Goal: Information Seeking & Learning: Learn about a topic

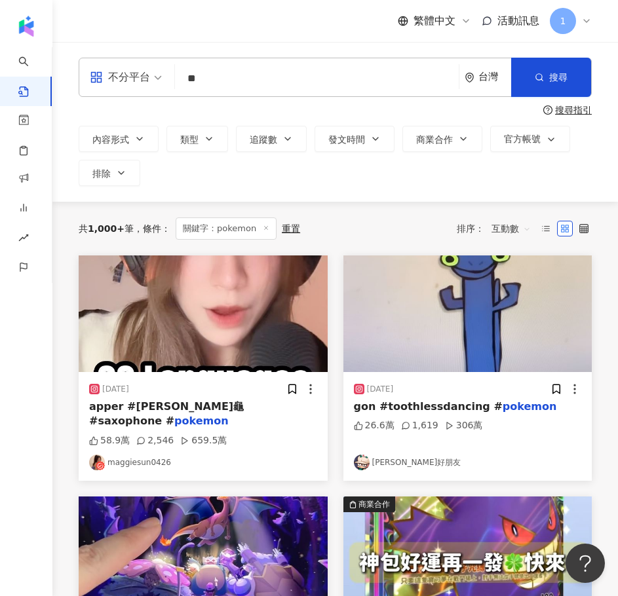
drag, startPoint x: 221, startPoint y: 73, endPoint x: 173, endPoint y: 77, distance: 47.9
click at [173, 77] on div "不分平台 妮妮 ** 台灣 搜尋" at bounding box center [335, 77] width 513 height 39
type input "***"
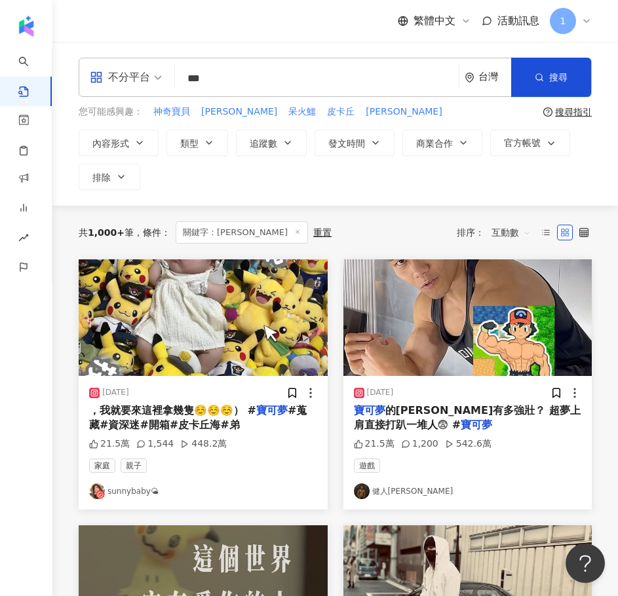
click at [509, 235] on span "互動數" at bounding box center [510, 232] width 39 height 21
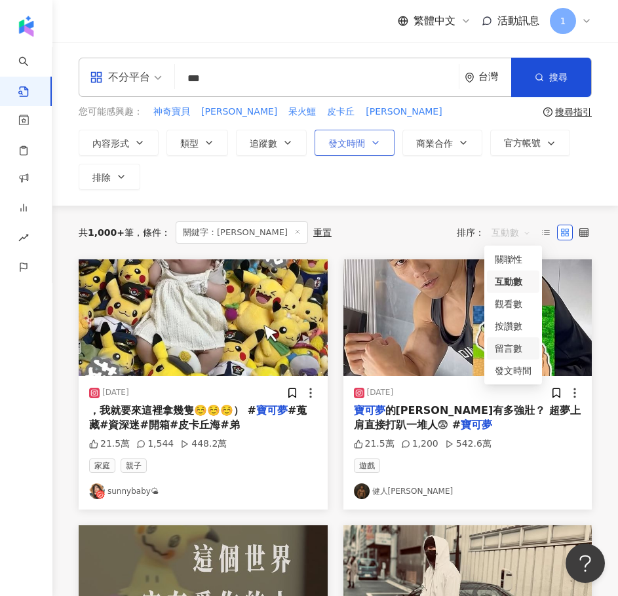
click at [350, 148] on span "發文時間" at bounding box center [346, 143] width 37 height 10
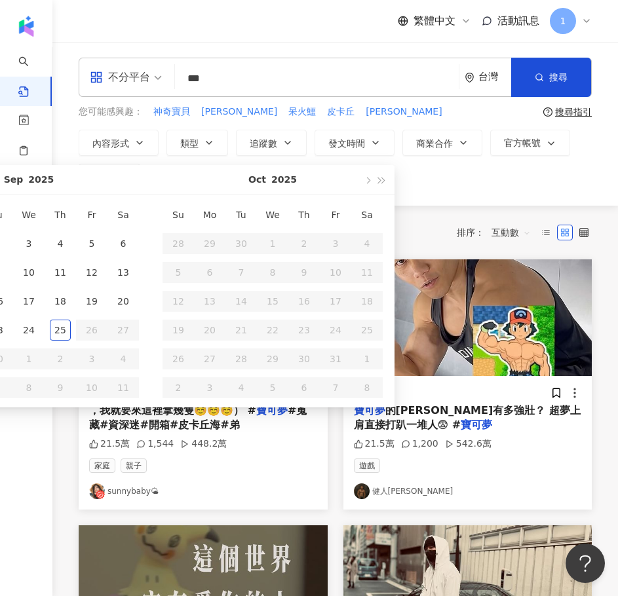
click at [6, 178] on div "Sep 2025" at bounding box center [29, 179] width 174 height 29
click at [1, 178] on div "Sep 2025" at bounding box center [29, 179] width 174 height 29
drag, startPoint x: 19, startPoint y: 178, endPoint x: 102, endPoint y: 183, distance: 83.4
click at [102, 183] on div "Sep 2025" at bounding box center [29, 179] width 174 height 29
type input "**********"
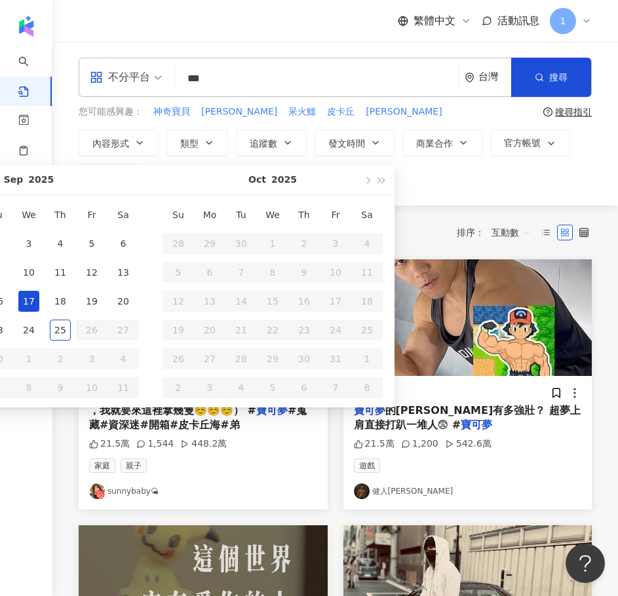
click at [23, 294] on div "17" at bounding box center [28, 301] width 21 height 21
type input "**********"
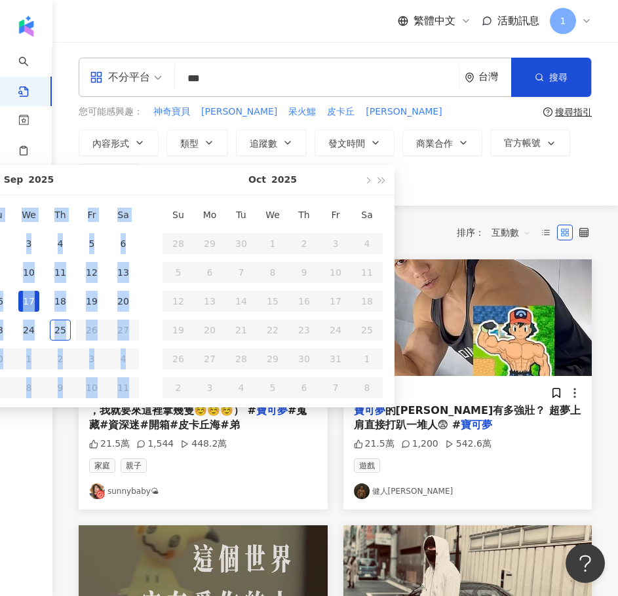
drag, startPoint x: 90, startPoint y: 181, endPoint x: 181, endPoint y: 192, distance: 91.8
click at [181, 192] on div "Sep 2025 Su Mo Tu We Th Fr Sa 31 1 2 3 4 5 6 7 8 9 10 11 12 13 14 15 16 17 18 1…" at bounding box center [150, 286] width 487 height 242
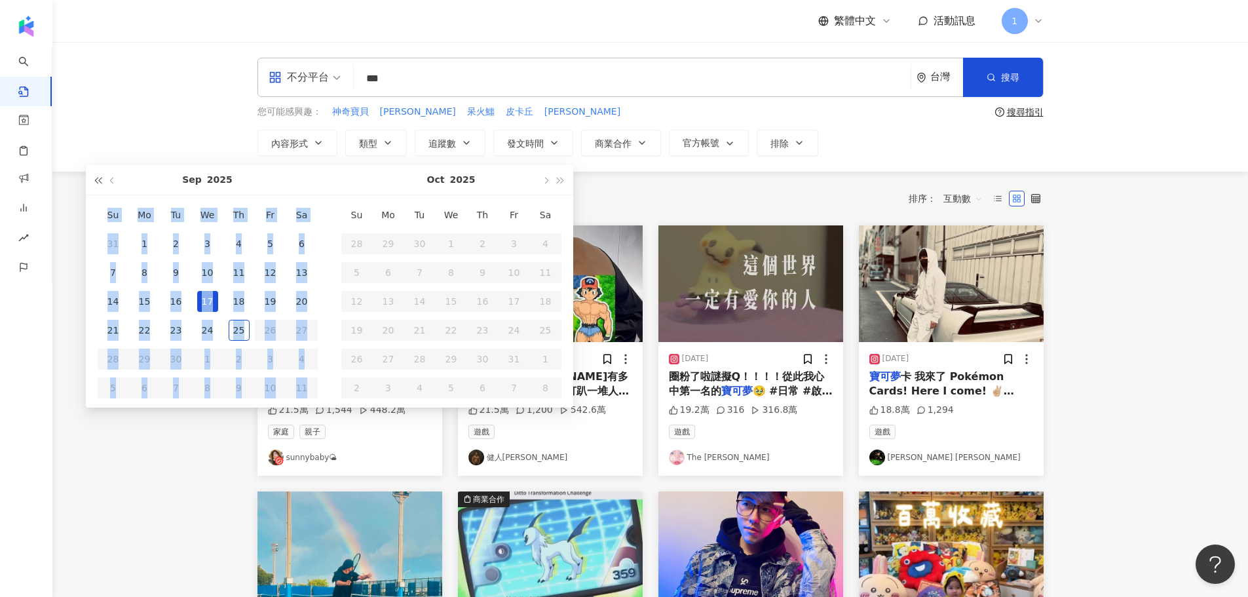
click at [94, 181] on button "button" at bounding box center [98, 179] width 14 height 29
click at [94, 180] on button "button" at bounding box center [98, 179] width 14 height 29
click at [303, 174] on div "Sep 2023" at bounding box center [208, 180] width 244 height 30
click at [299, 183] on div "Sep 2023" at bounding box center [208, 180] width 244 height 30
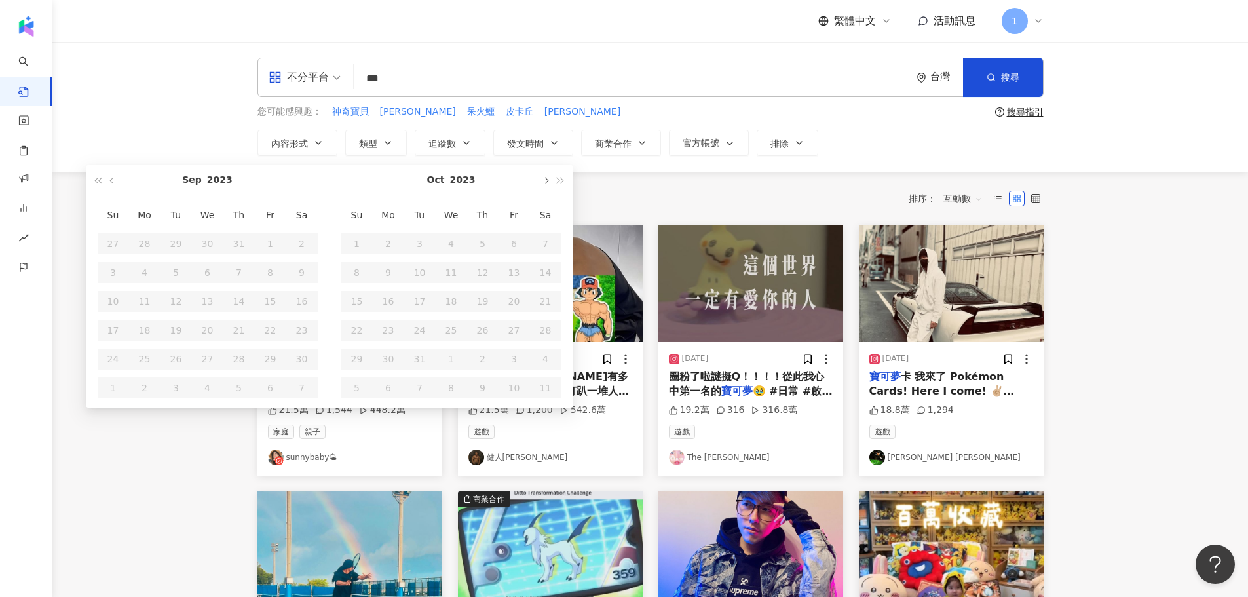
click at [544, 183] on span "button" at bounding box center [546, 181] width 7 height 7
click at [545, 182] on span "button" at bounding box center [546, 181] width 7 height 7
click at [560, 180] on span "button" at bounding box center [560, 181] width 7 height 7
click at [550, 181] on button "button" at bounding box center [546, 179] width 14 height 29
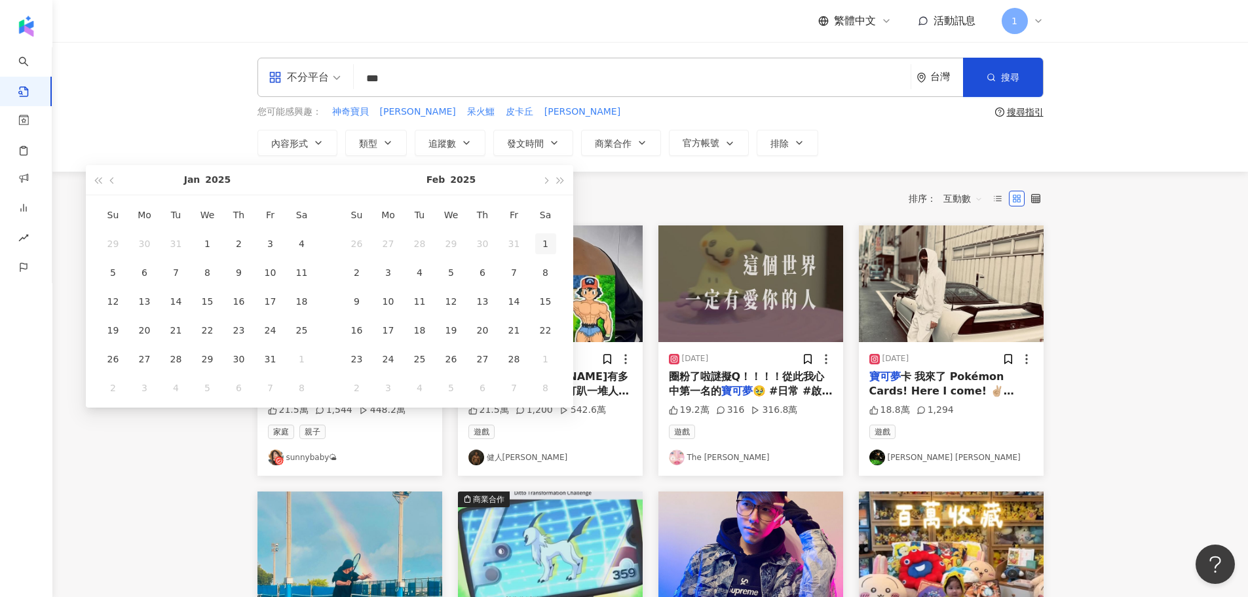
type input "**********"
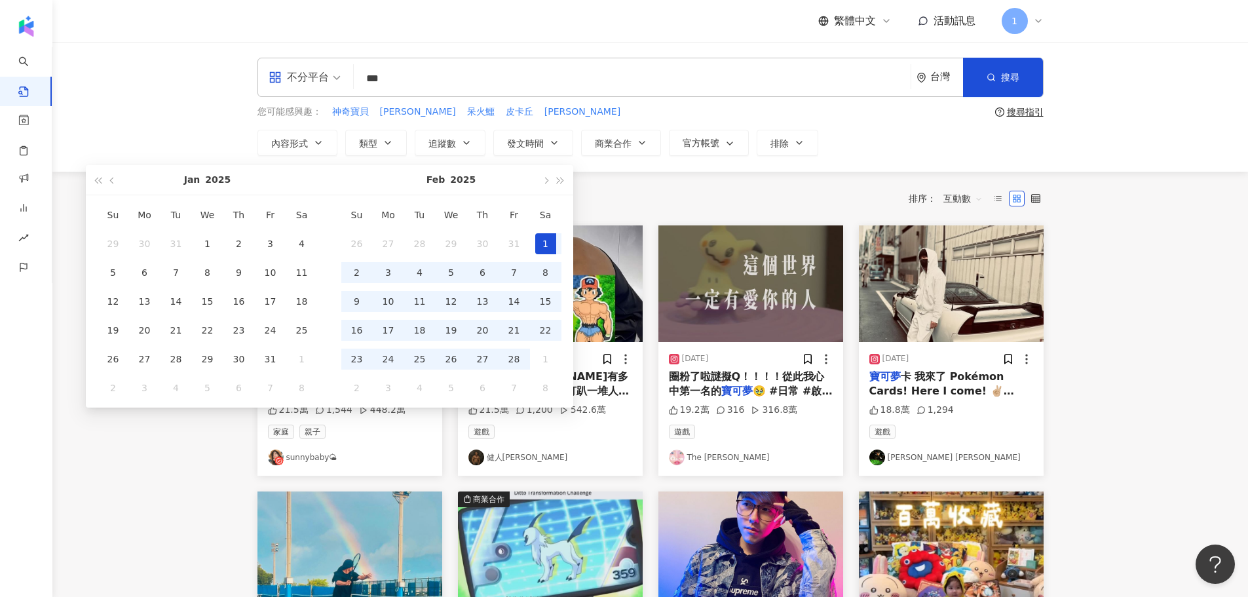
click at [543, 238] on div "1" at bounding box center [545, 243] width 21 height 21
type input "**********"
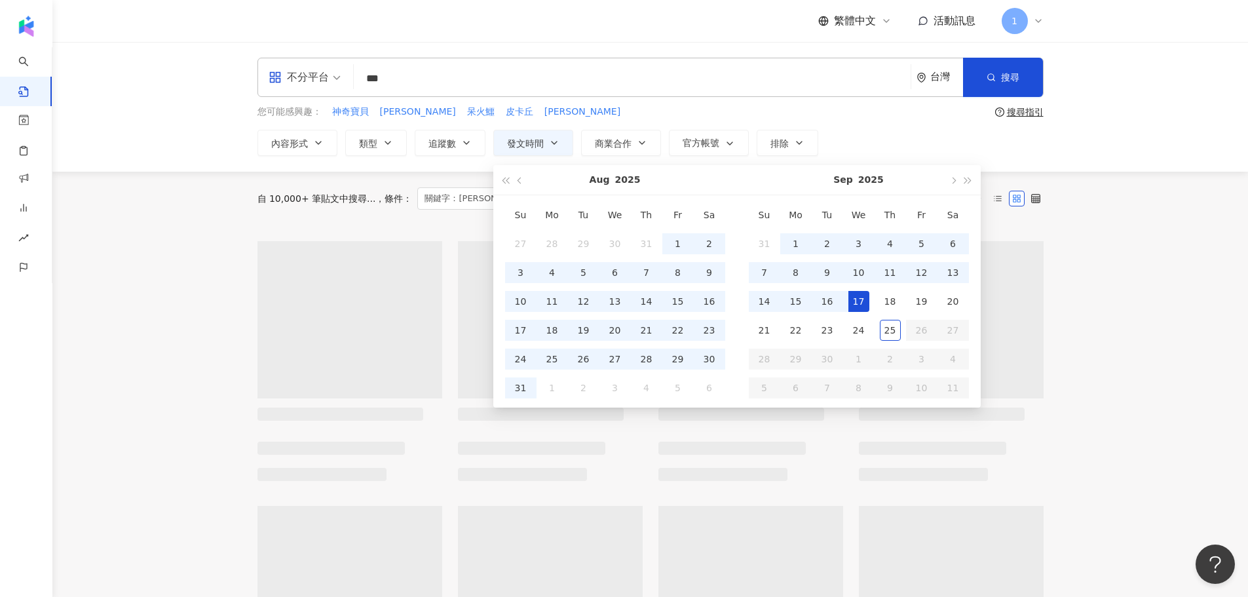
type input "**********"
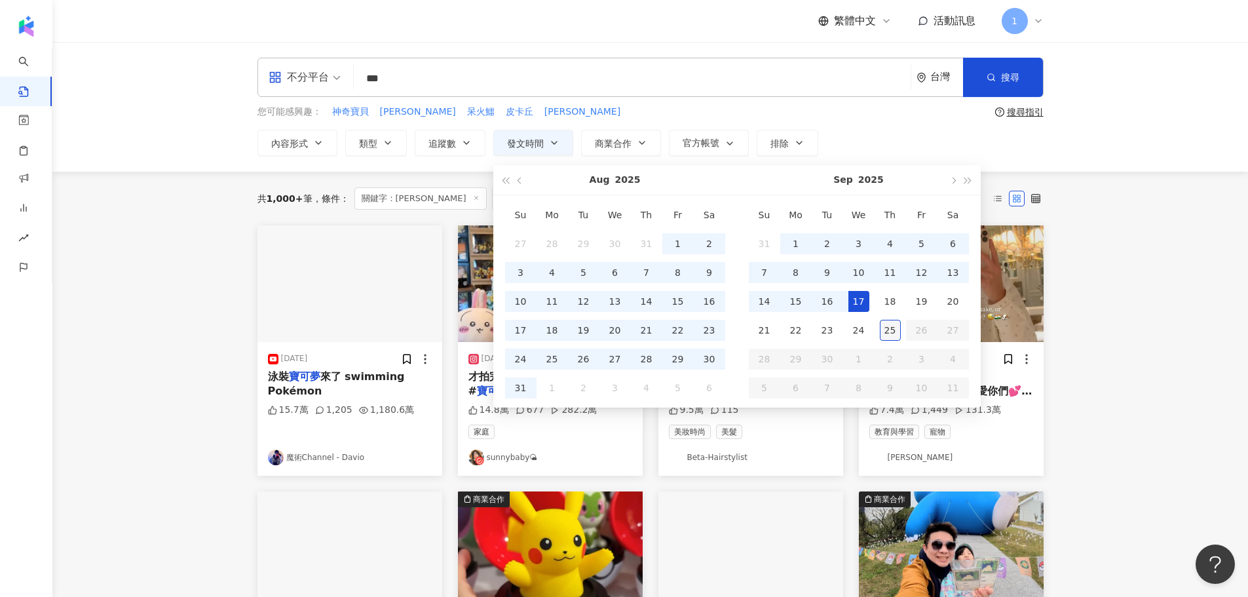
type input "**********"
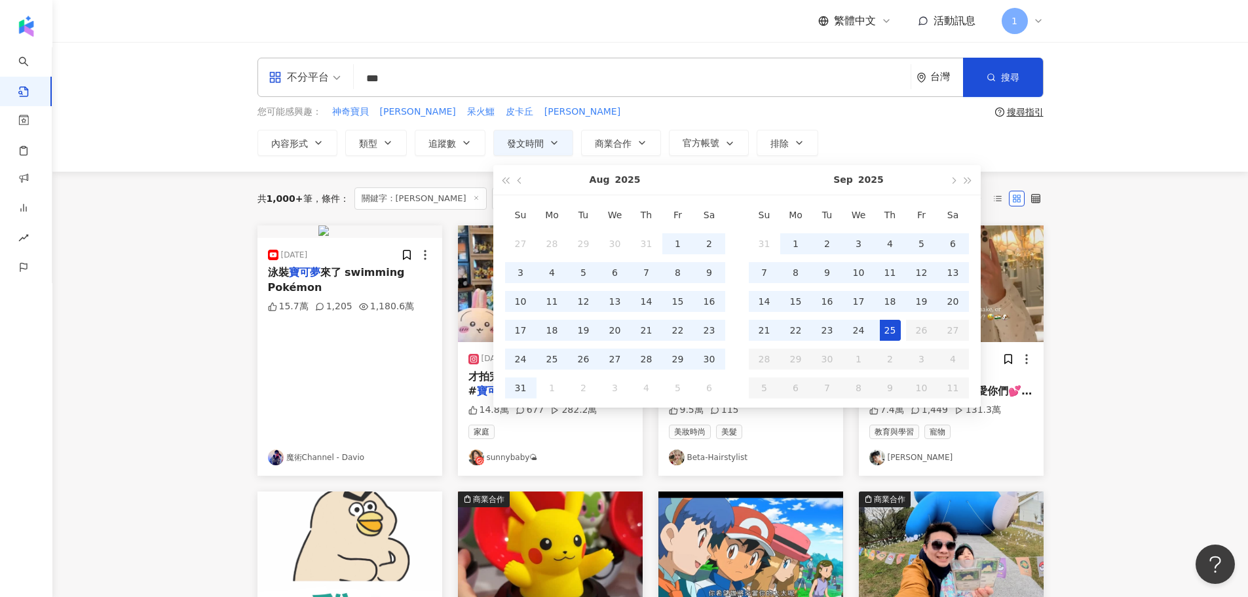
click at [617, 330] on div "25" at bounding box center [890, 330] width 21 height 21
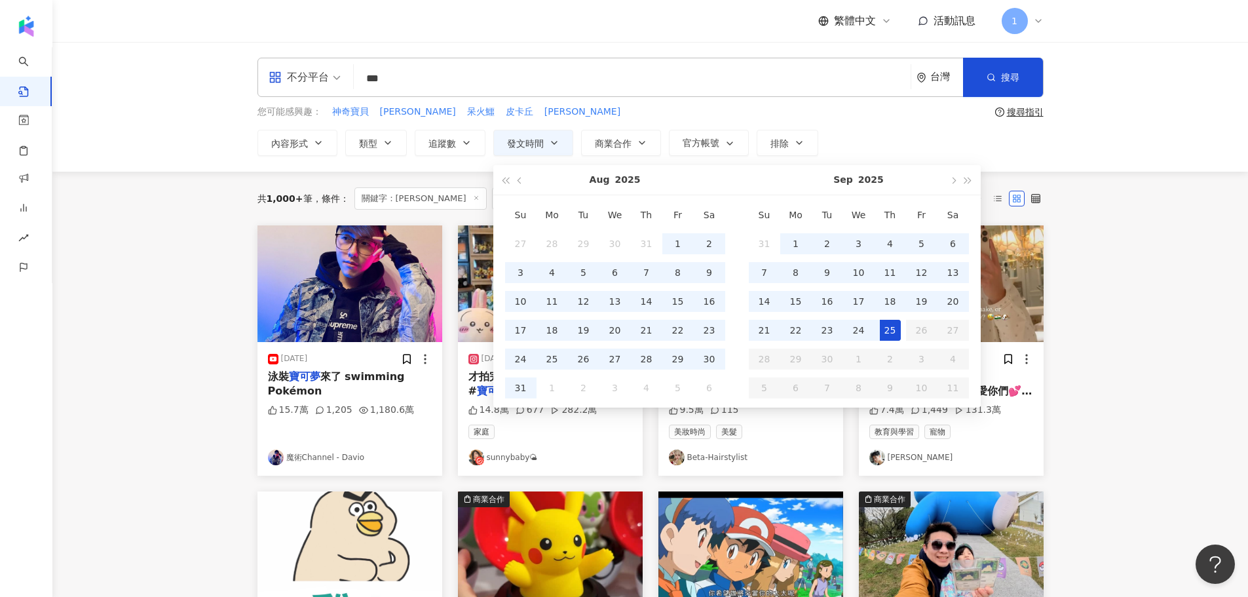
scroll to position [0, 35]
click at [516, 180] on button "button" at bounding box center [520, 179] width 14 height 29
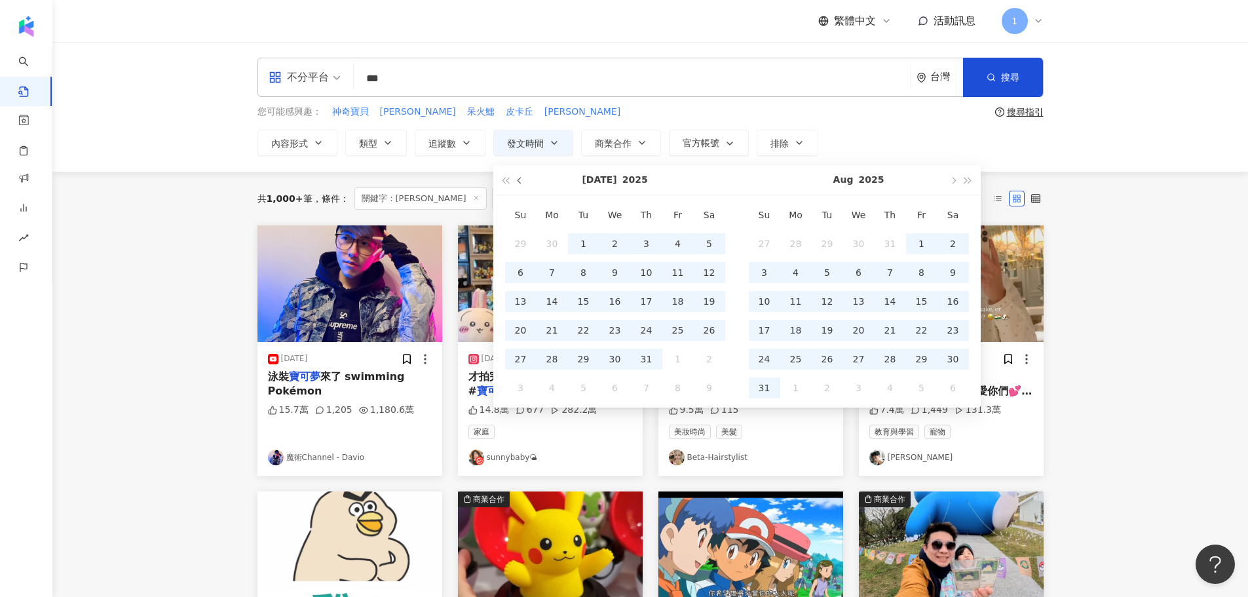
click at [520, 180] on span "button" at bounding box center [520, 181] width 7 height 7
click at [520, 181] on span "button" at bounding box center [520, 181] width 7 height 7
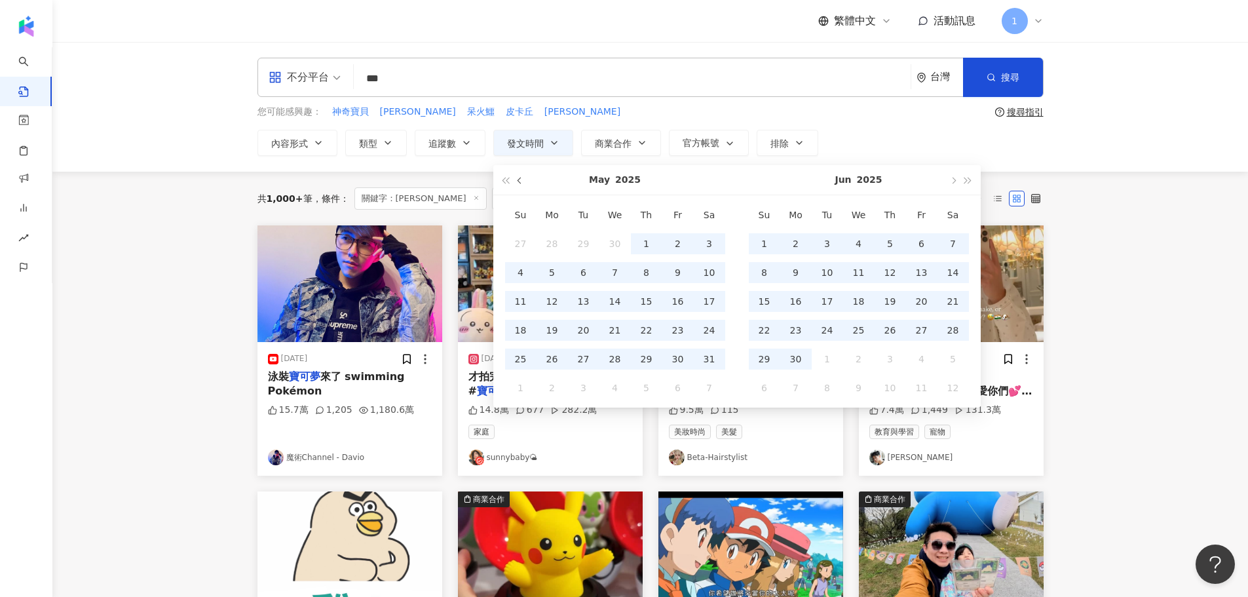
click at [520, 181] on span "button" at bounding box center [520, 181] width 7 height 7
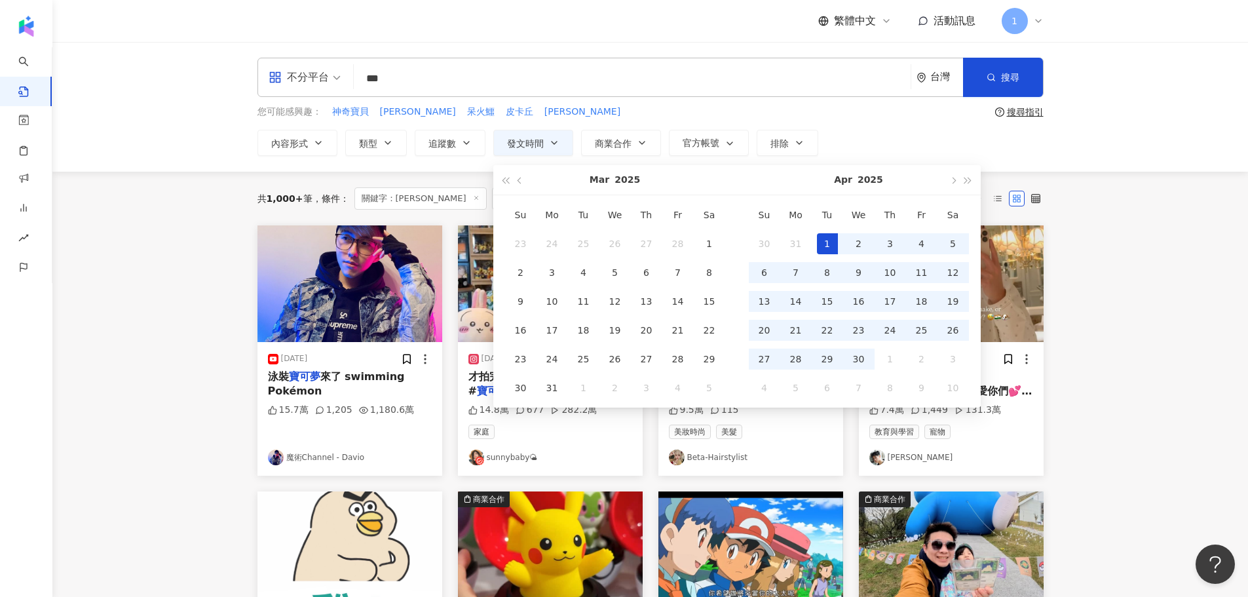
click at [617, 244] on div "1" at bounding box center [827, 243] width 21 height 21
type input "**********"
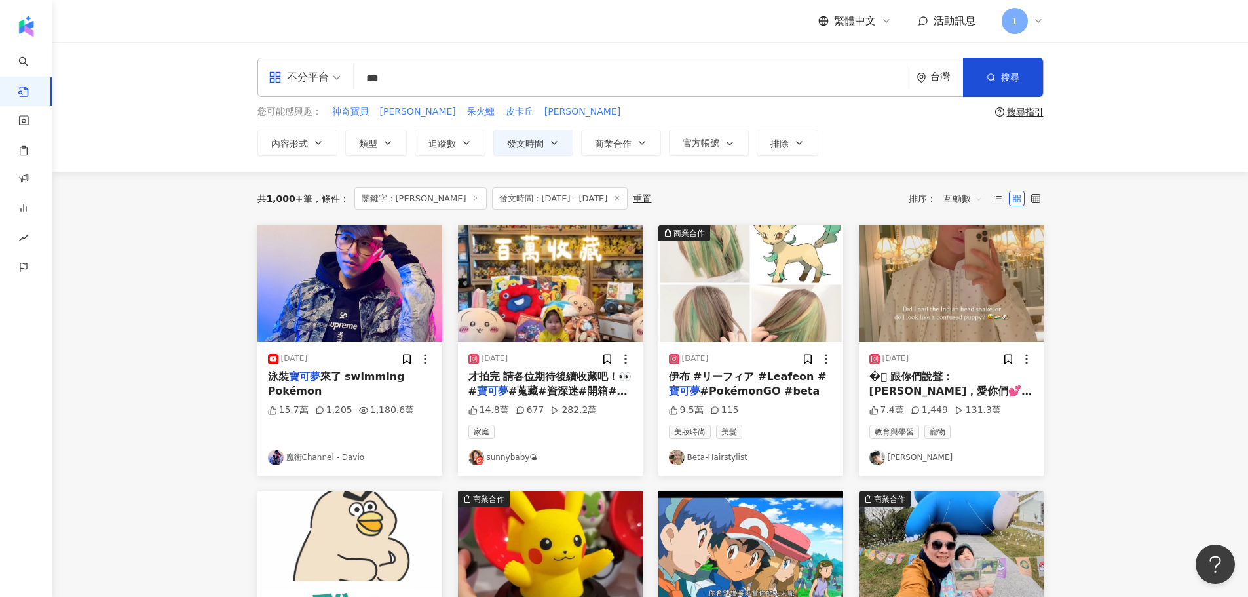
type input "**********"
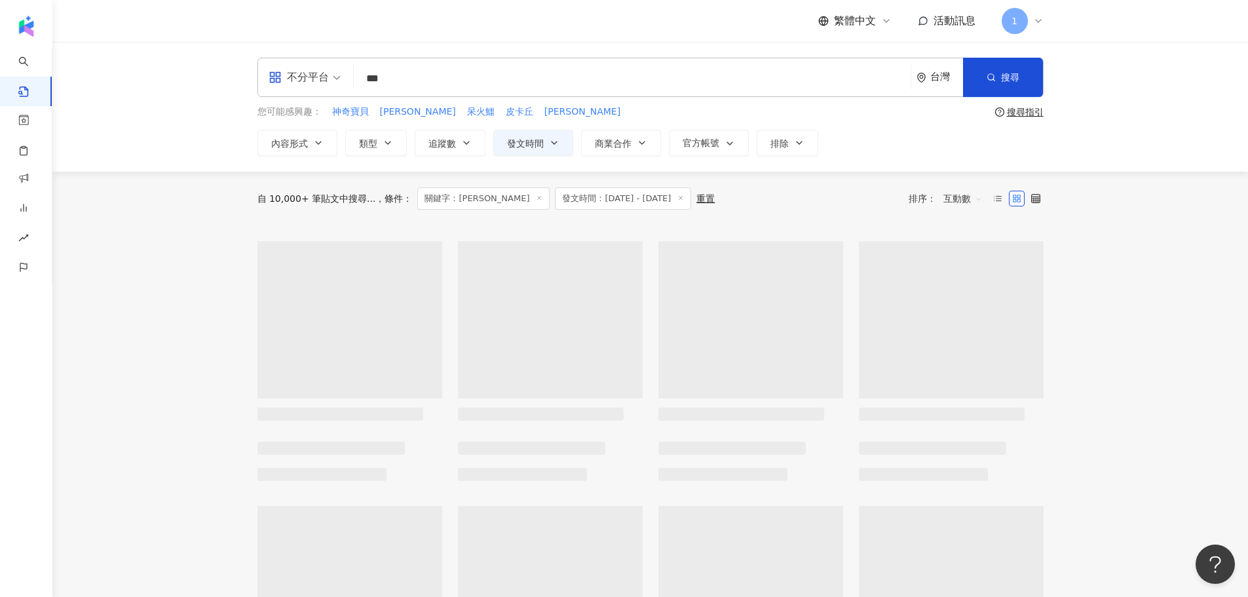
type input "**********"
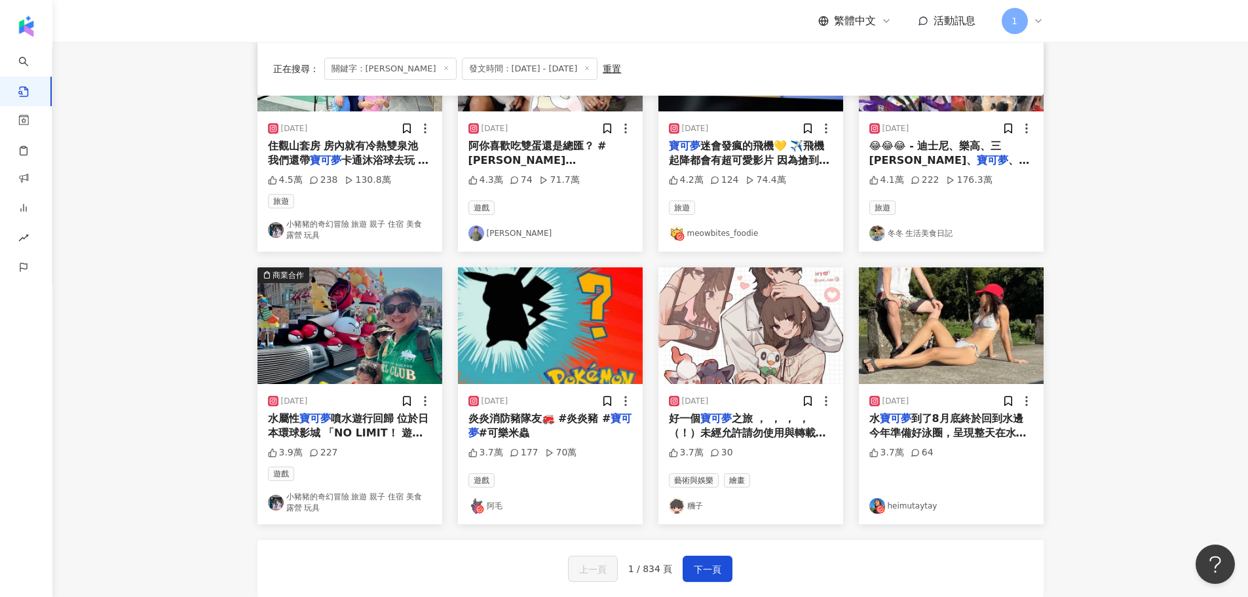
scroll to position [655, 0]
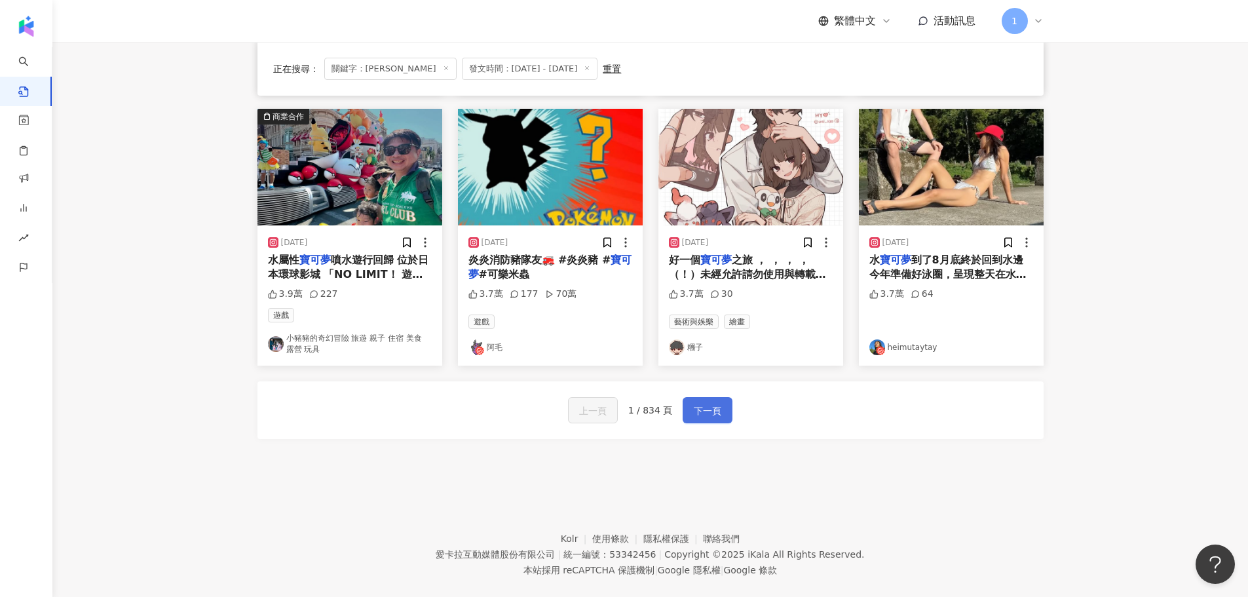
click at [617, 417] on button "下一頁" at bounding box center [708, 410] width 50 height 26
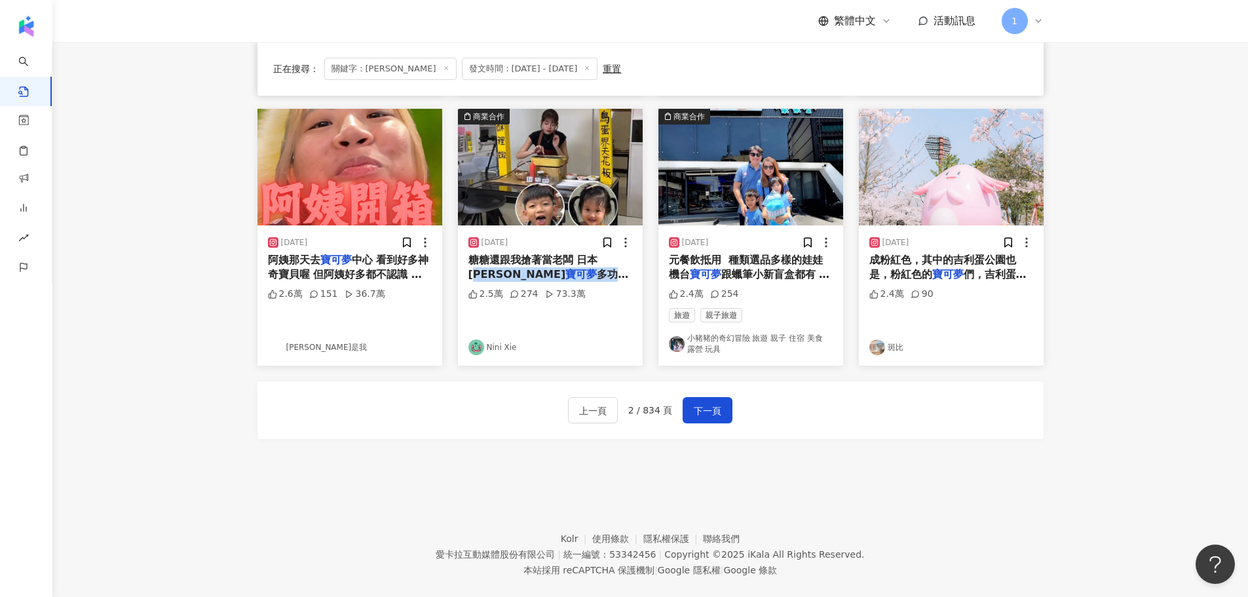
drag, startPoint x: 466, startPoint y: 275, endPoint x: 594, endPoint y: 275, distance: 127.8
click at [594, 275] on div "2025/7/28 糖糖還跟我搶著當老闆 日本BRUNO 寶可夢 多功能電烤盤 團購價全網最低＄32 2.5萬 274 73.3萬 Nini Xie" at bounding box center [550, 295] width 185 height 140
copy span "BRUNO 寶可夢 多功能電烤"
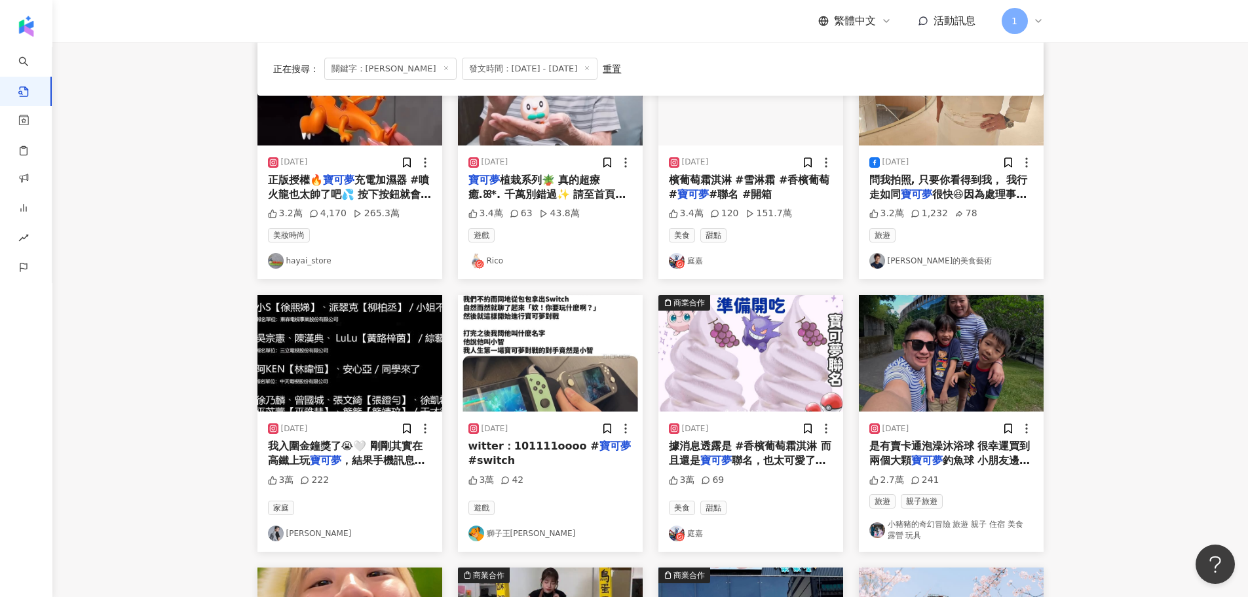
scroll to position [0, 0]
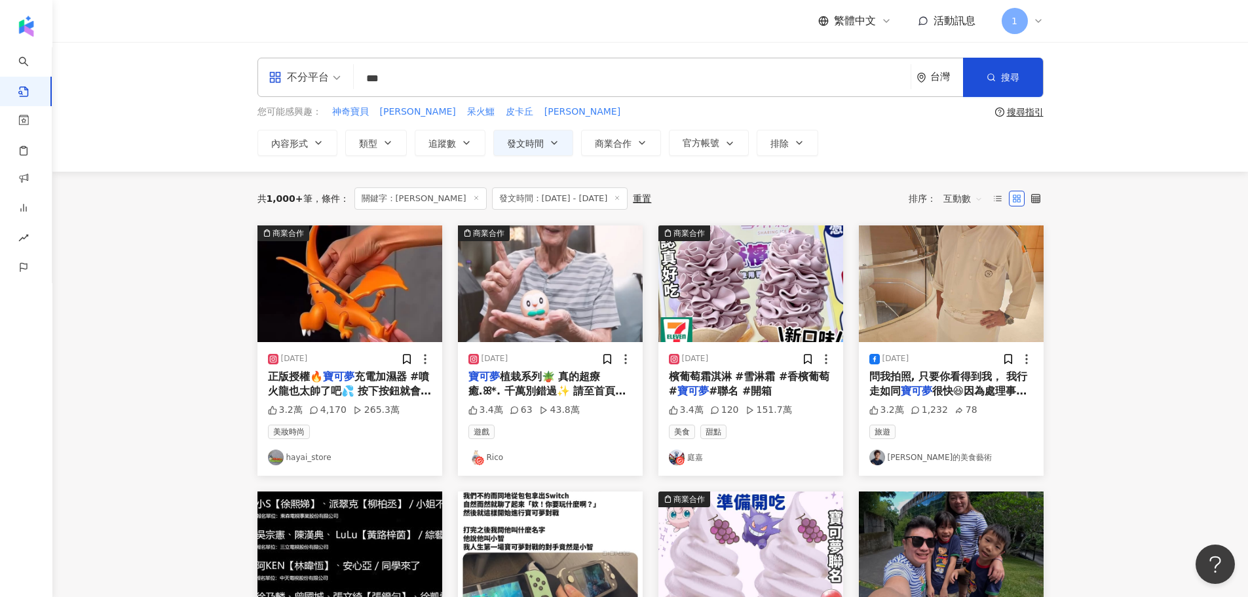
drag, startPoint x: 440, startPoint y: 86, endPoint x: 320, endPoint y: 75, distance: 121.1
click at [394, 83] on input "***" at bounding box center [632, 78] width 546 height 28
click at [319, 75] on span "不分平台" at bounding box center [305, 77] width 72 height 21
drag, startPoint x: 436, startPoint y: 73, endPoint x: 367, endPoint y: 71, distance: 68.8
click at [367, 71] on input "***" at bounding box center [632, 78] width 546 height 28
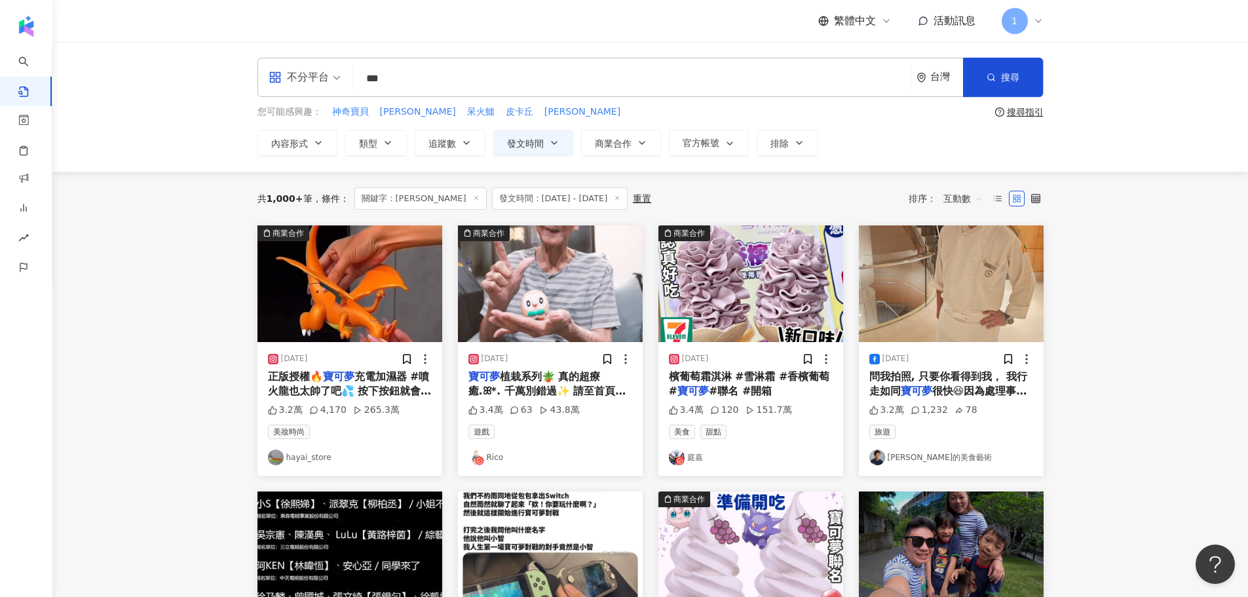
paste input "**********"
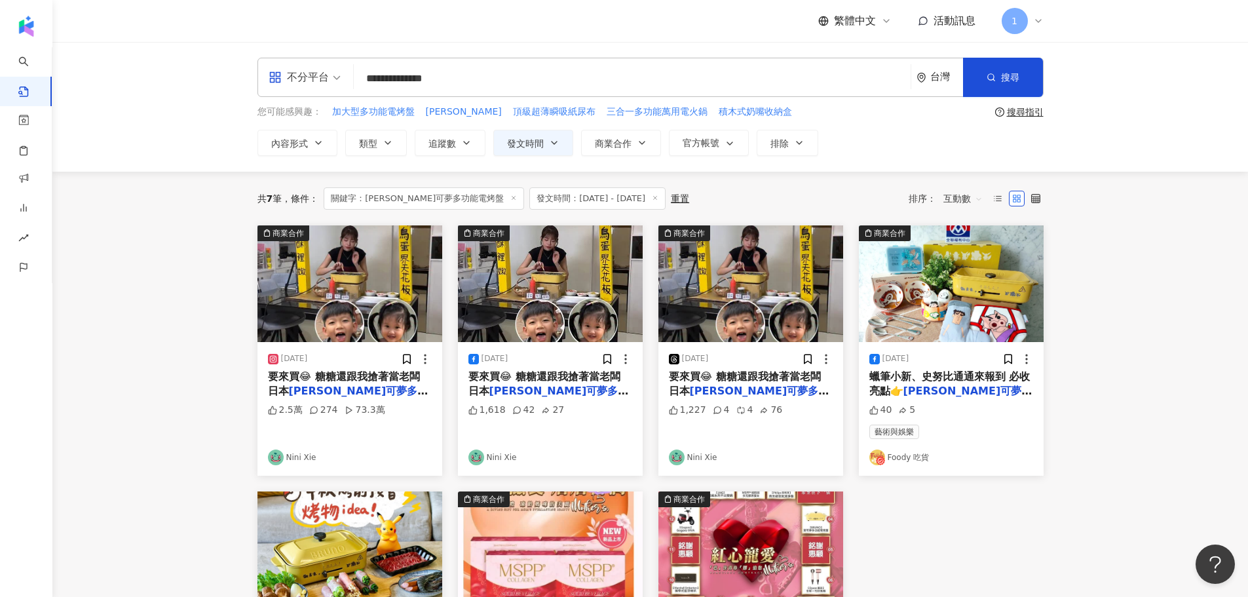
drag, startPoint x: 437, startPoint y: 79, endPoint x: 515, endPoint y: 77, distance: 78.0
click at [515, 77] on input "**********" at bounding box center [632, 78] width 546 height 28
click at [389, 75] on input "**********" at bounding box center [632, 78] width 546 height 28
drag, startPoint x: 363, startPoint y: 76, endPoint x: 414, endPoint y: 79, distance: 51.2
click at [446, 79] on input "**********" at bounding box center [632, 78] width 546 height 28
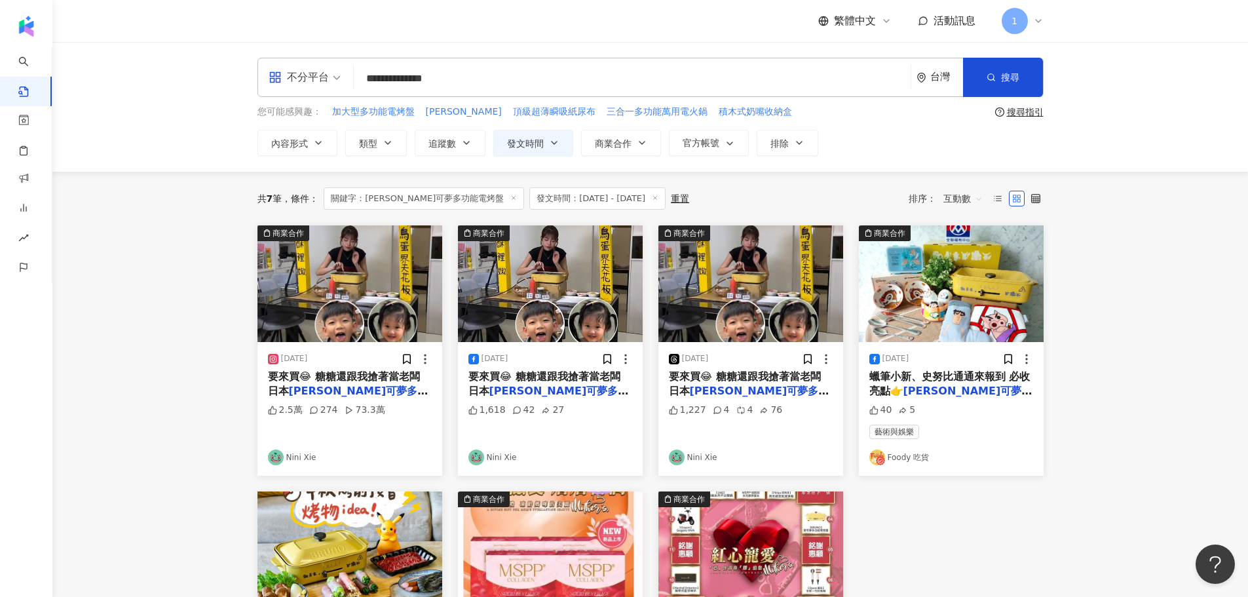
click at [394, 79] on input "**********" at bounding box center [632, 78] width 546 height 28
drag, startPoint x: 413, startPoint y: 78, endPoint x: 350, endPoint y: 76, distance: 63.6
click at [344, 76] on div "**********" at bounding box center [651, 77] width 786 height 39
click at [376, 78] on input "**********" at bounding box center [632, 78] width 546 height 28
drag, startPoint x: 402, startPoint y: 74, endPoint x: 334, endPoint y: 73, distance: 68.8
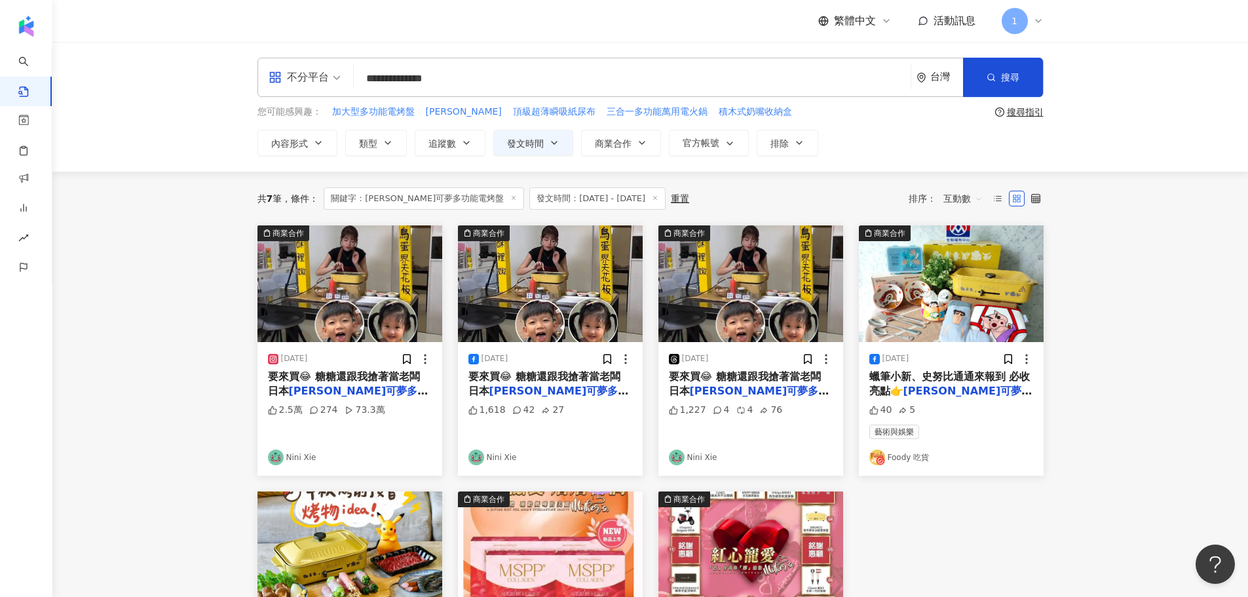
click at [334, 73] on div "**********" at bounding box center [651, 77] width 786 height 39
drag, startPoint x: 400, startPoint y: 79, endPoint x: 474, endPoint y: 81, distance: 74.7
click at [474, 81] on input "*********" at bounding box center [632, 78] width 546 height 28
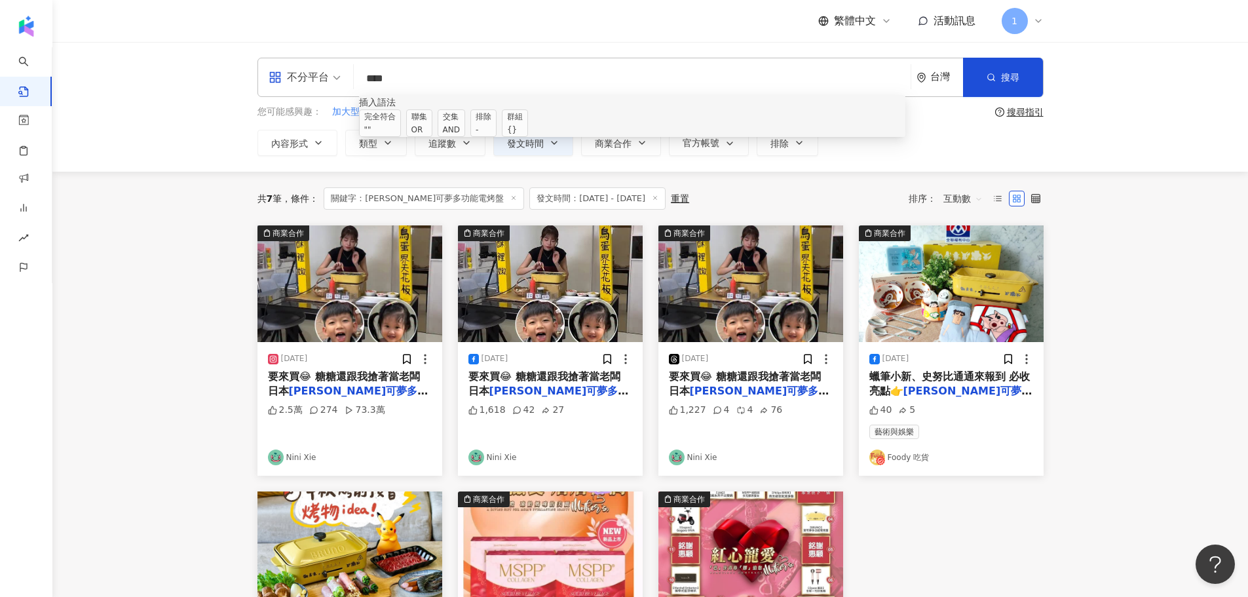
click at [432, 130] on span "聯集 OR" at bounding box center [419, 123] width 26 height 28
click at [465, 128] on span "交集 AND" at bounding box center [452, 123] width 28 height 28
click at [415, 75] on input "**********" at bounding box center [632, 78] width 546 height 28
type input "**********"
click at [617, 75] on span "搜尋" at bounding box center [1010, 77] width 18 height 10
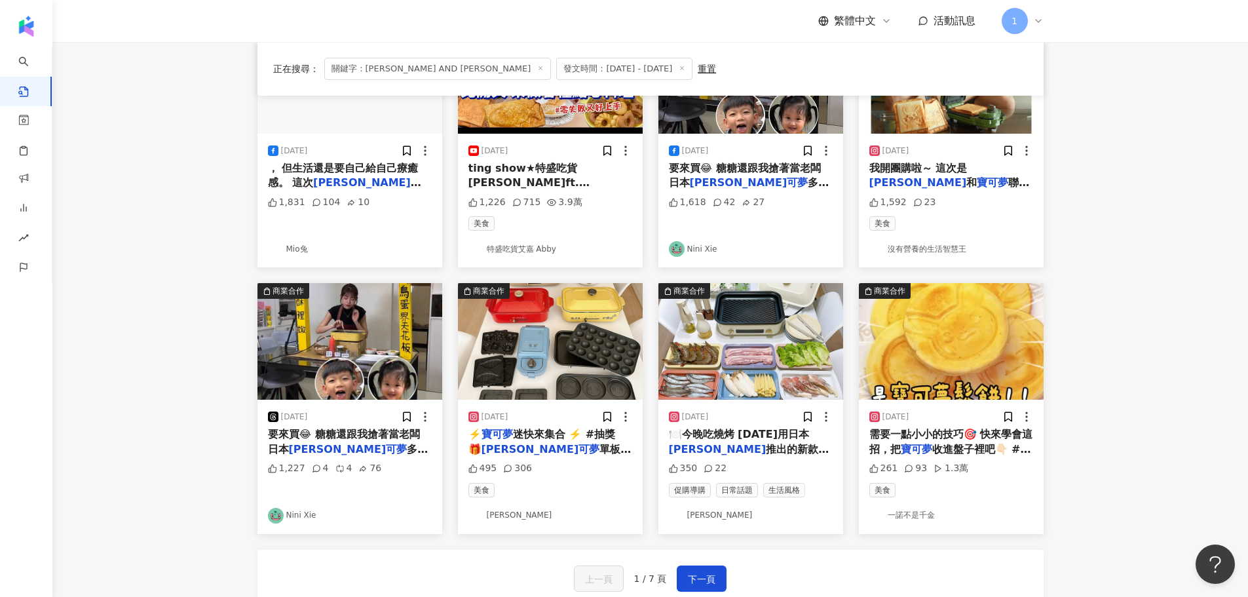
scroll to position [590, 0]
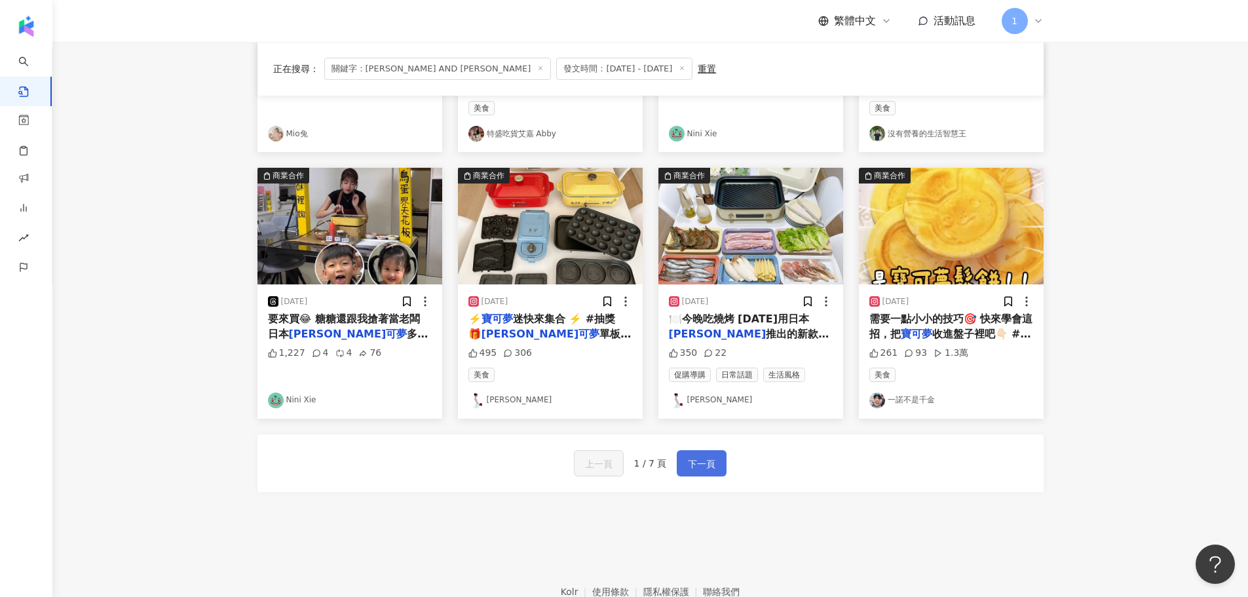
click at [617, 472] on button "下一頁" at bounding box center [702, 463] width 50 height 26
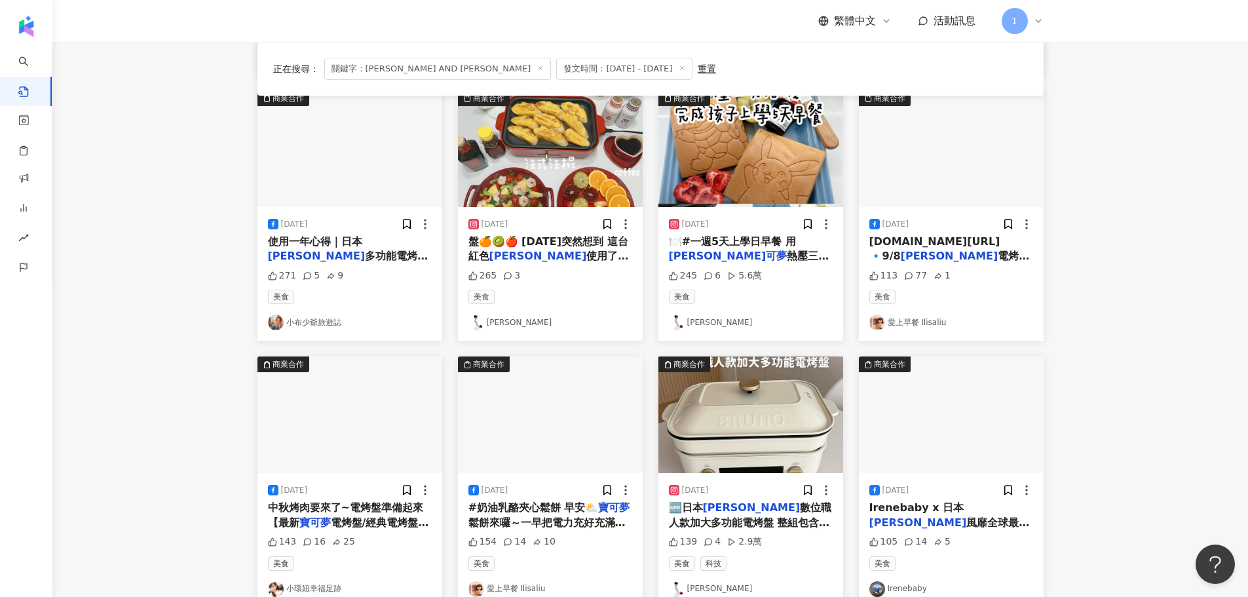
scroll to position [663, 0]
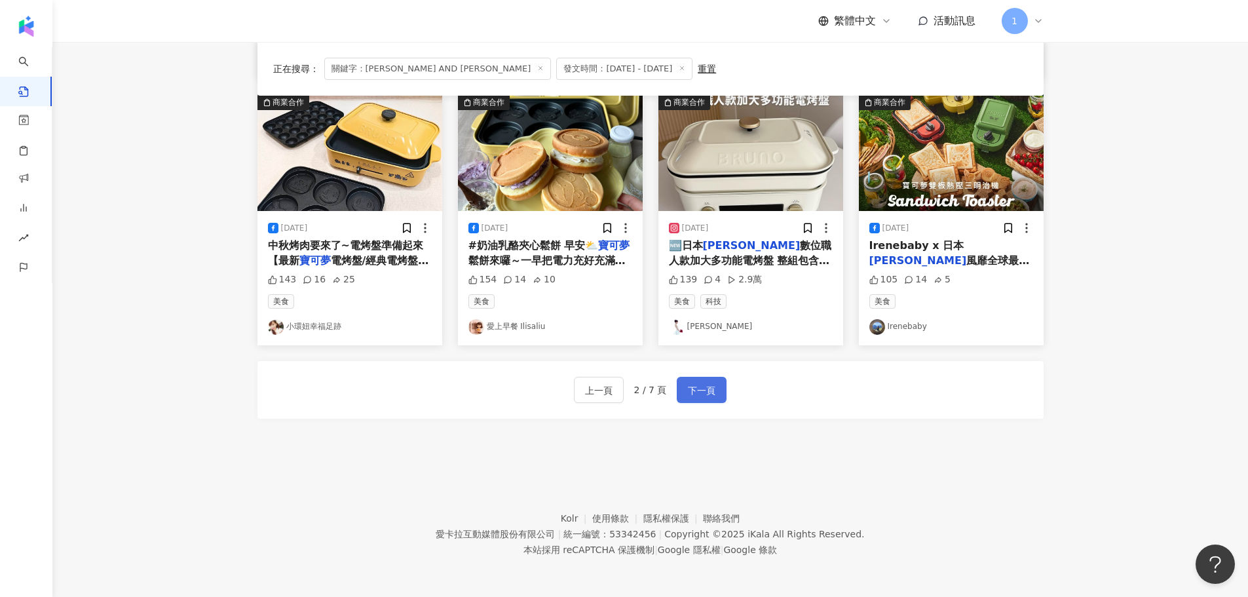
click at [617, 386] on span "下一頁" at bounding box center [702, 391] width 28 height 16
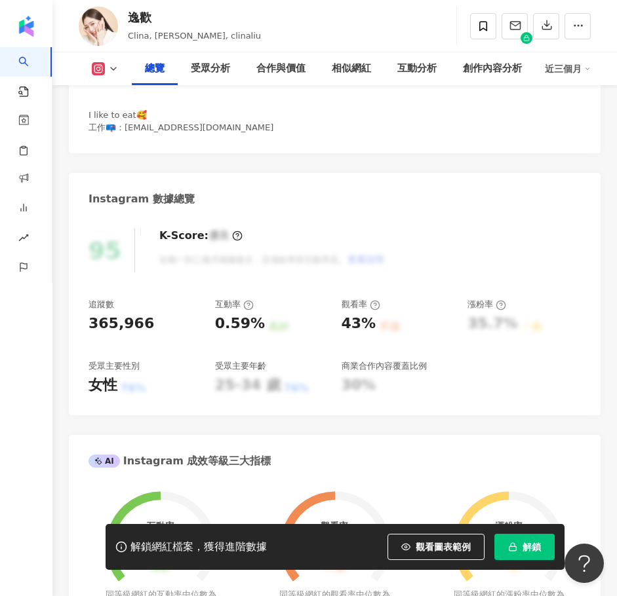
scroll to position [322, 0]
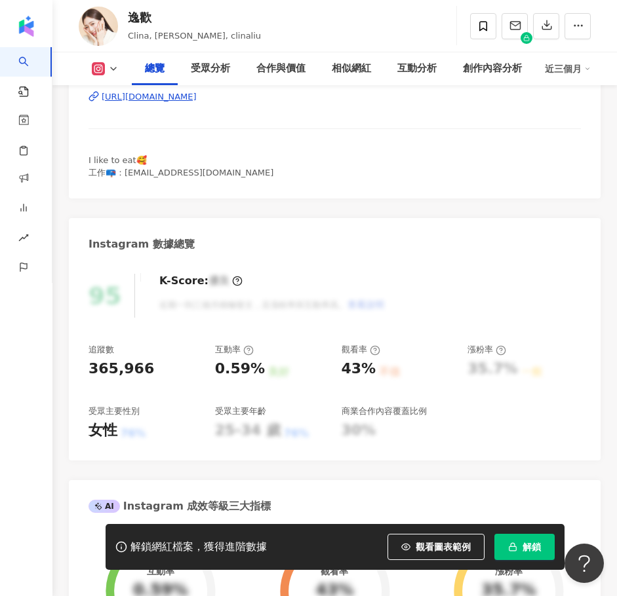
click at [197, 94] on div "https://www.instagram.com/clinaliu/" at bounding box center [149, 97] width 95 height 12
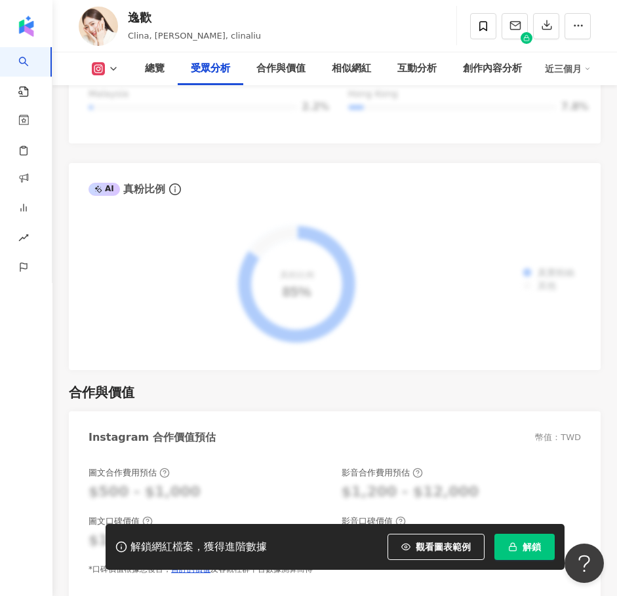
scroll to position [2484, 0]
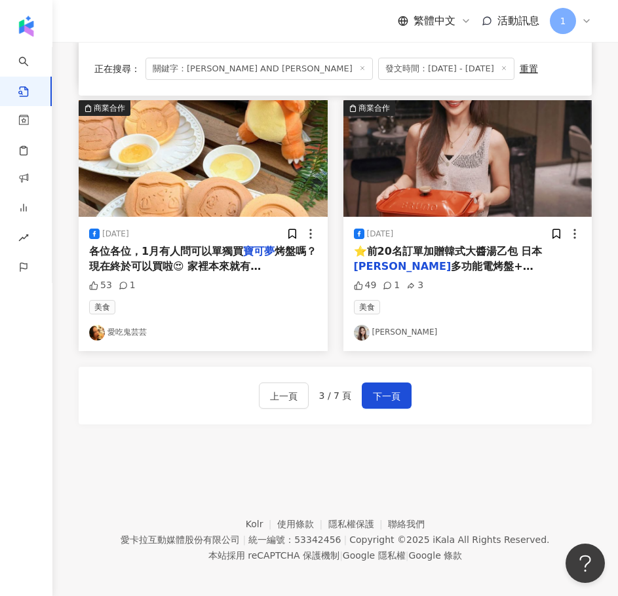
scroll to position [1497, 0]
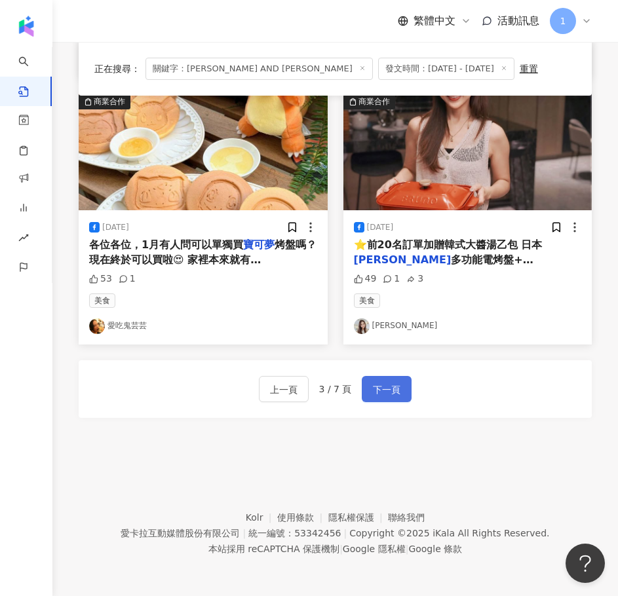
click at [400, 391] on button "下一頁" at bounding box center [387, 389] width 50 height 26
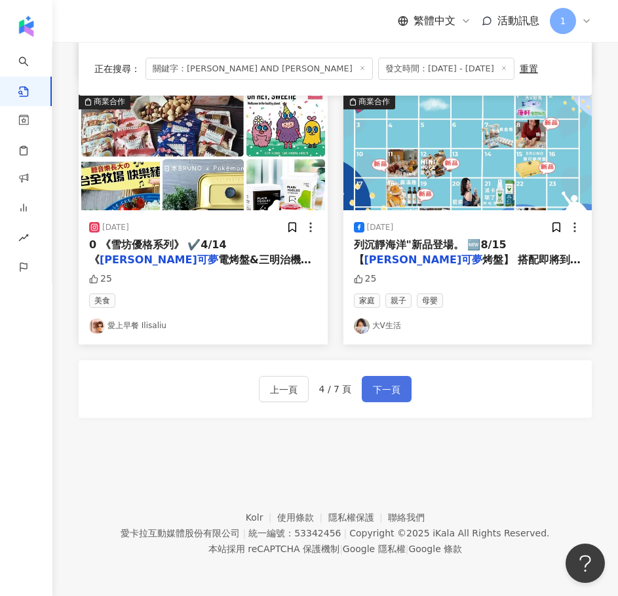
click at [389, 388] on span "下一頁" at bounding box center [387, 390] width 28 height 16
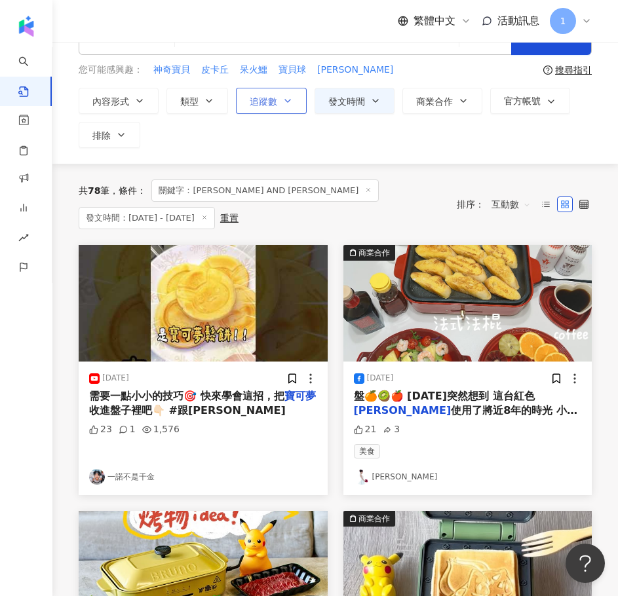
scroll to position [0, 0]
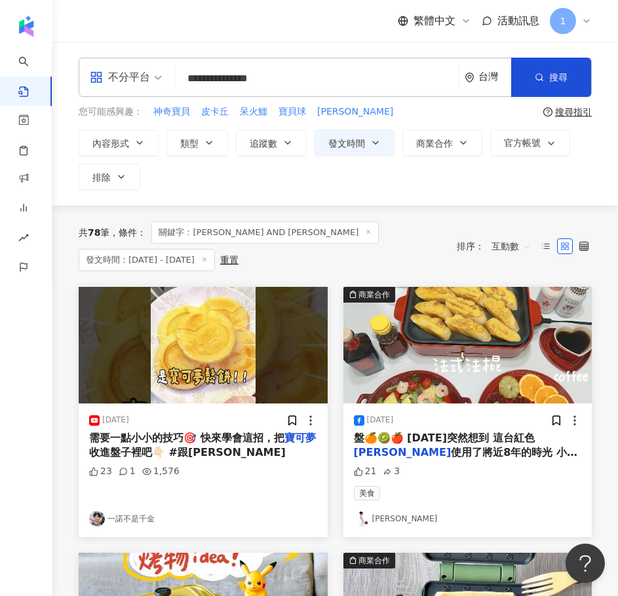
click at [280, 73] on input "**********" at bounding box center [316, 78] width 273 height 28
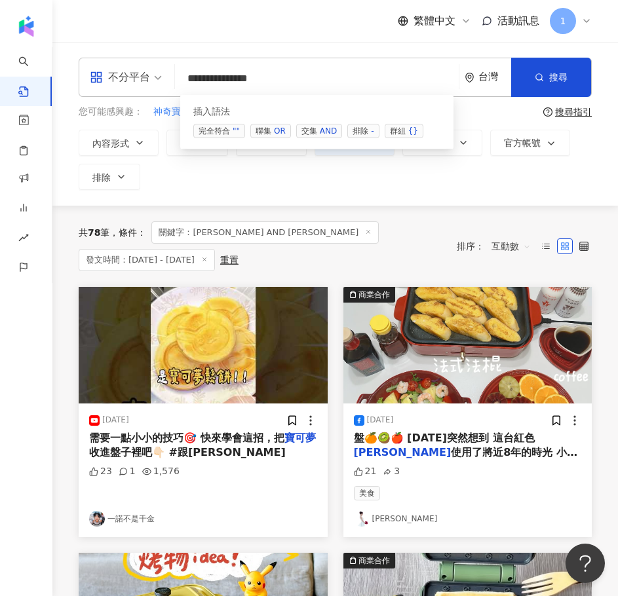
drag, startPoint x: 197, startPoint y: 75, endPoint x: 139, endPoint y: 75, distance: 58.3
click at [138, 75] on div "**********" at bounding box center [335, 77] width 513 height 39
type input "*"
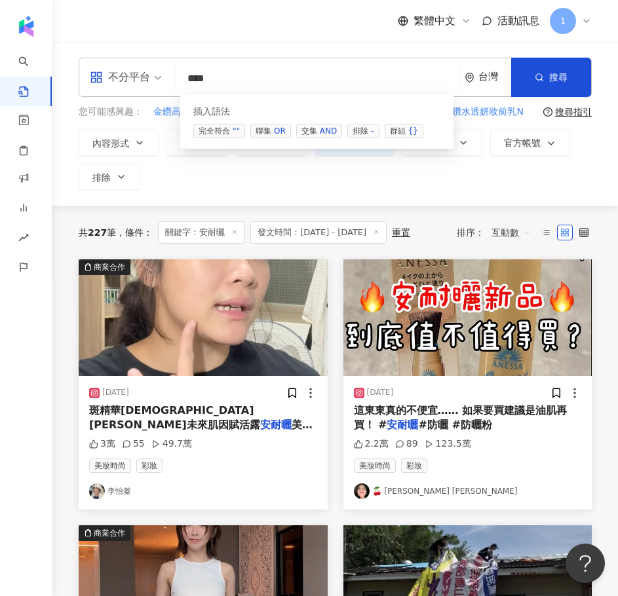
click at [320, 132] on div "AND" at bounding box center [328, 130] width 17 height 13
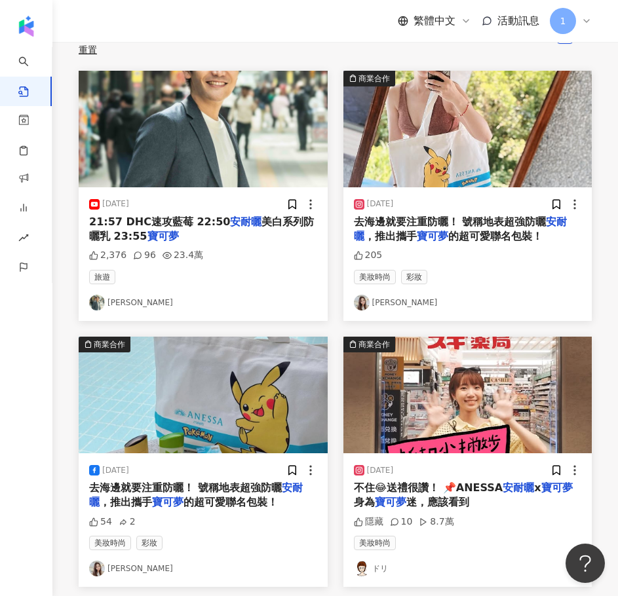
scroll to position [66, 0]
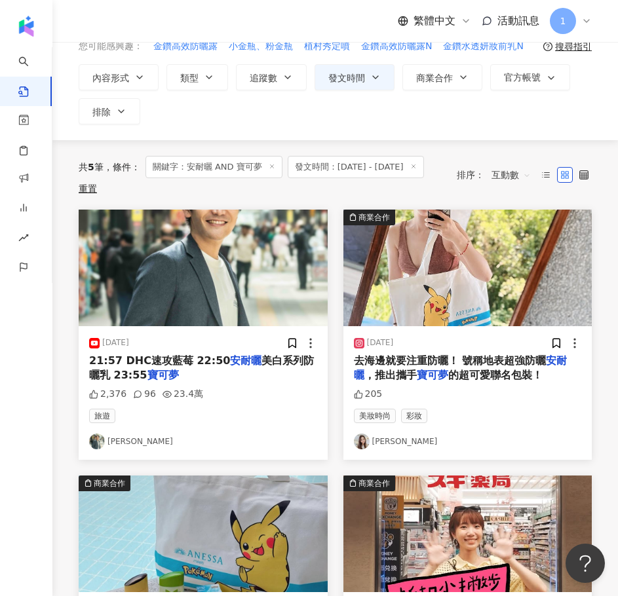
click at [376, 449] on link "安啾" at bounding box center [468, 442] width 228 height 16
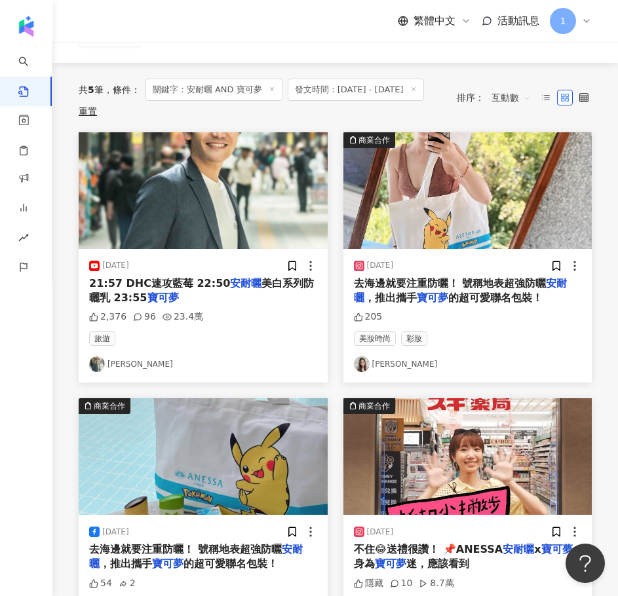
scroll to position [0, 0]
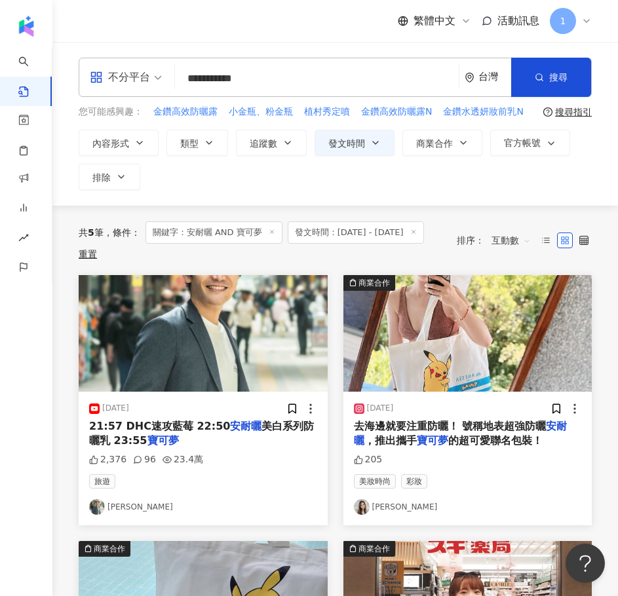
drag, startPoint x: 287, startPoint y: 75, endPoint x: 317, endPoint y: 75, distance: 30.1
click at [287, 75] on input "**********" at bounding box center [316, 78] width 273 height 28
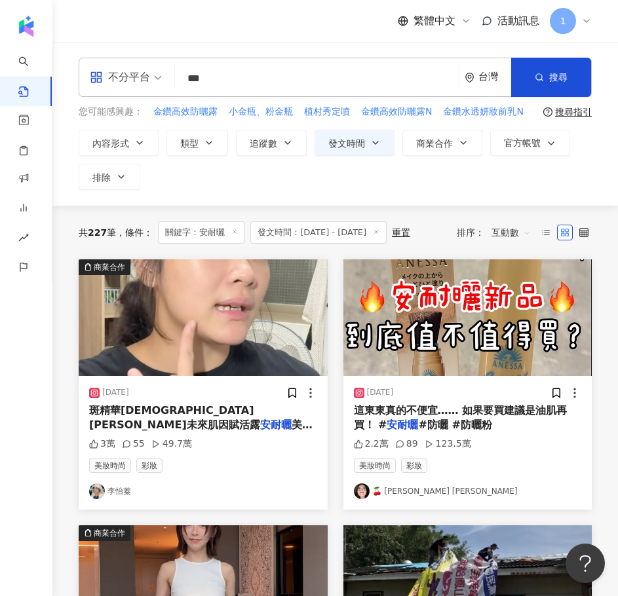
click at [275, 84] on input "***" at bounding box center [316, 78] width 273 height 28
type input "*"
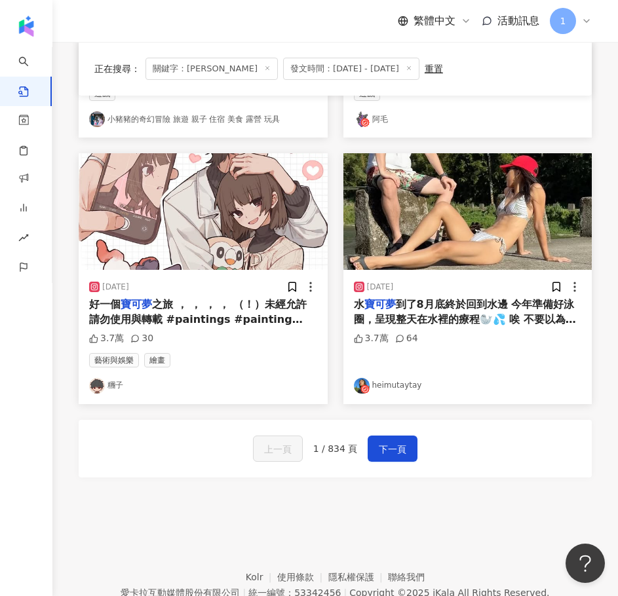
scroll to position [1441, 0]
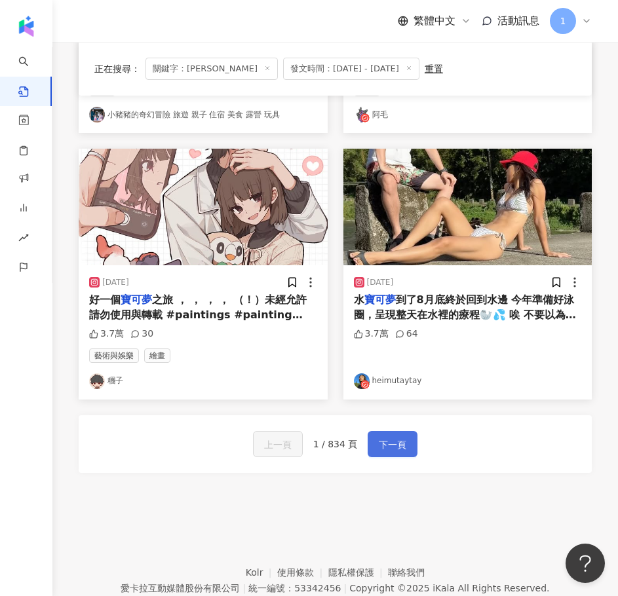
click at [385, 441] on span "下一頁" at bounding box center [393, 445] width 28 height 16
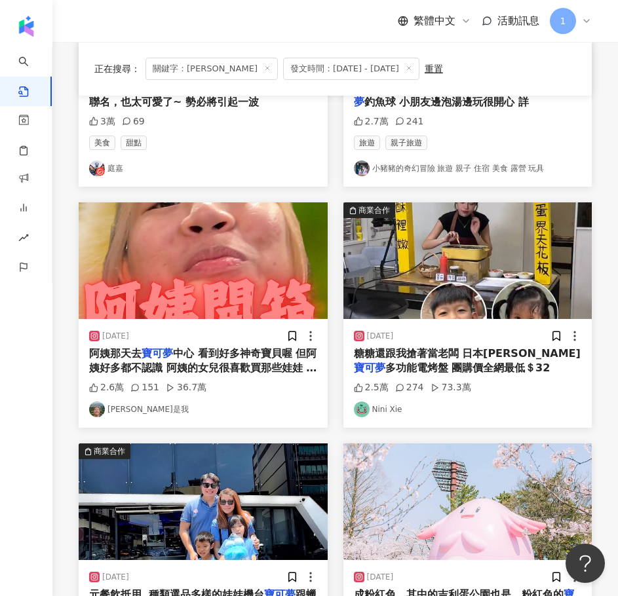
scroll to position [1472, 0]
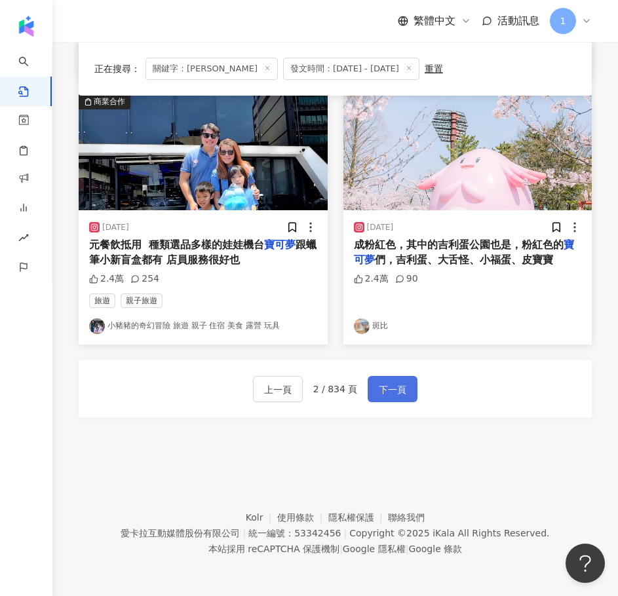
click at [406, 388] on button "下一頁" at bounding box center [393, 389] width 50 height 26
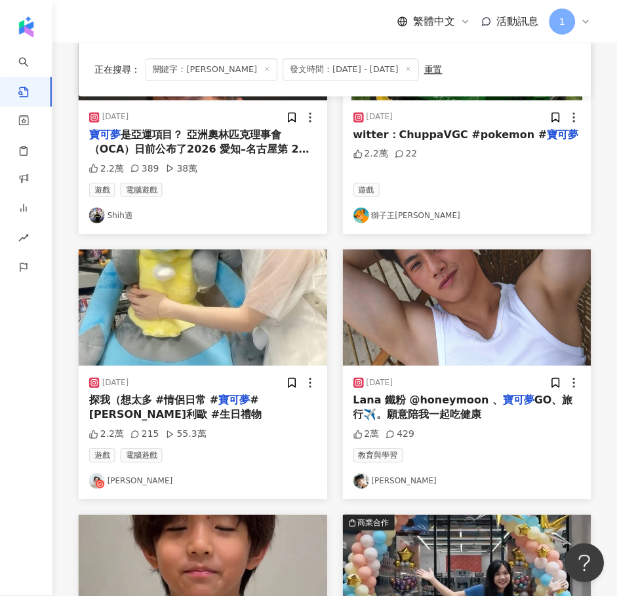
scroll to position [1038, 0]
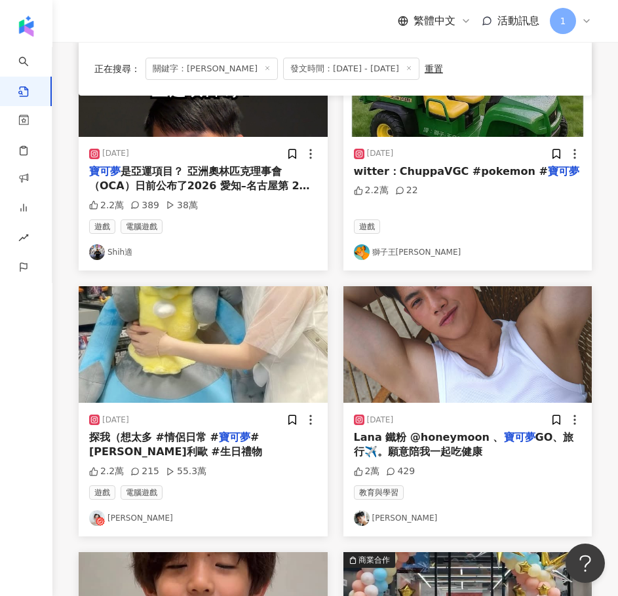
click at [124, 519] on link "木易 Mui" at bounding box center [203, 518] width 228 height 16
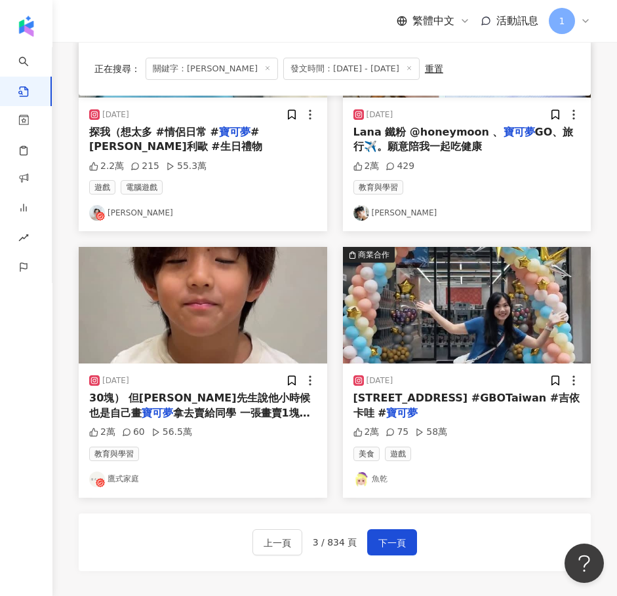
scroll to position [1497, 0]
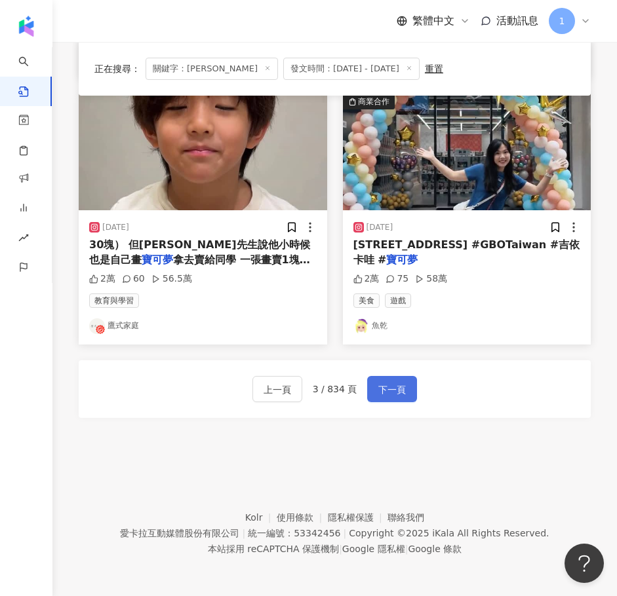
click at [398, 377] on button "下一頁" at bounding box center [392, 389] width 50 height 26
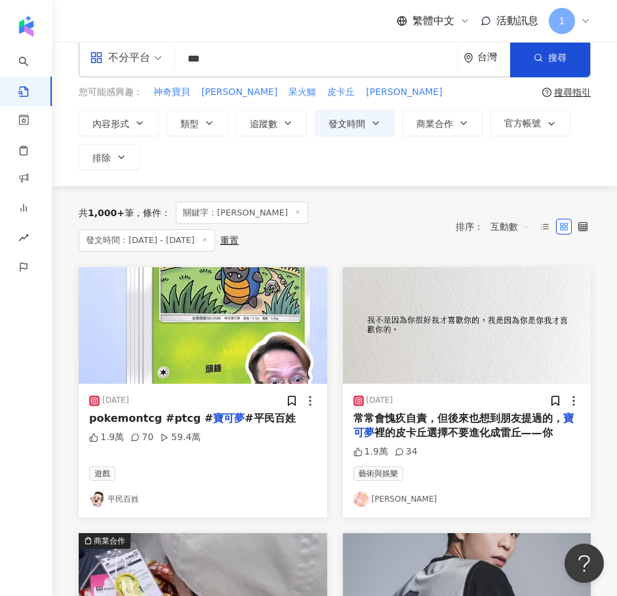
scroll to position [0, 0]
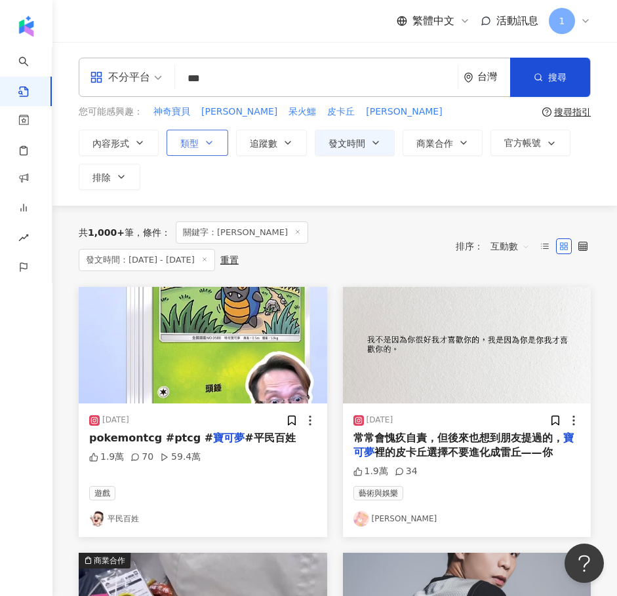
click at [208, 145] on icon "button" at bounding box center [209, 143] width 10 height 10
click at [155, 149] on button "內容形式" at bounding box center [119, 143] width 80 height 26
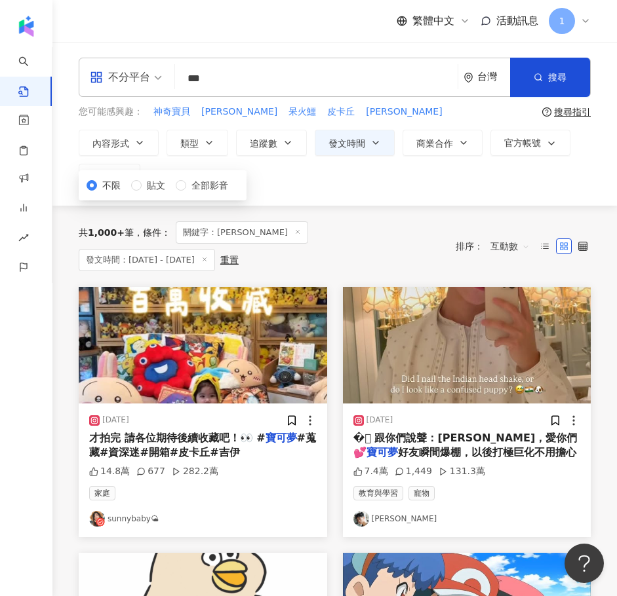
click at [310, 178] on div "**********" at bounding box center [335, 160] width 512 height 60
click at [283, 145] on icon "button" at bounding box center [287, 143] width 10 height 10
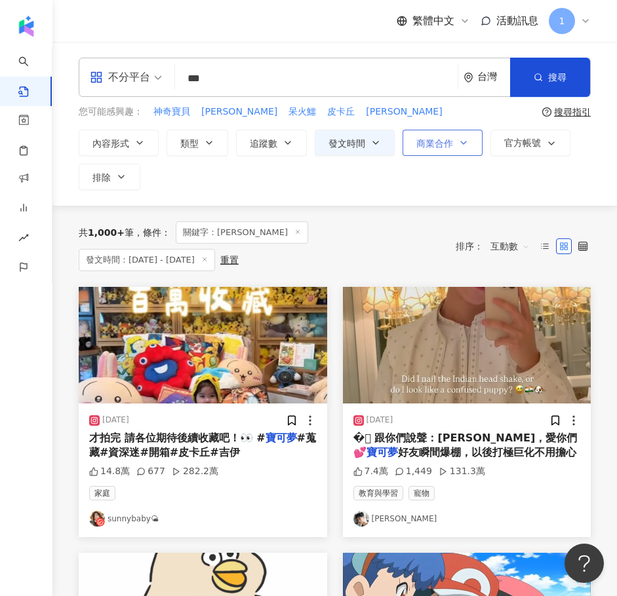
click at [462, 145] on icon "button" at bounding box center [463, 143] width 10 height 10
click at [130, 174] on button "排除" at bounding box center [110, 177] width 62 height 26
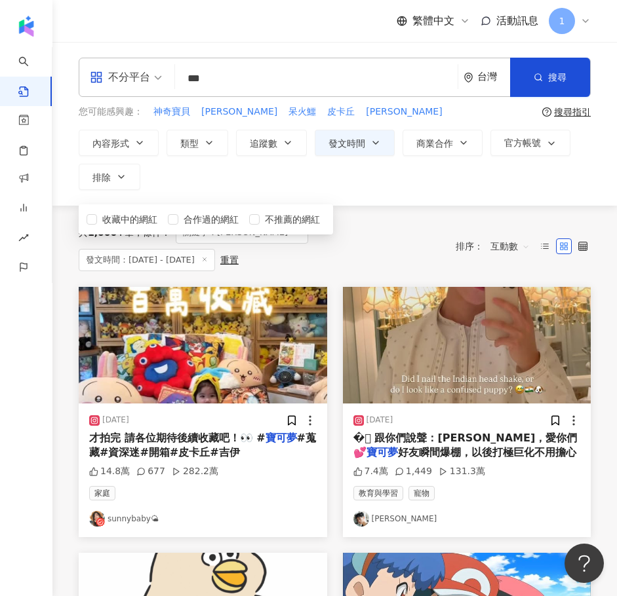
click at [118, 70] on div "不分平台" at bounding box center [120, 77] width 60 height 21
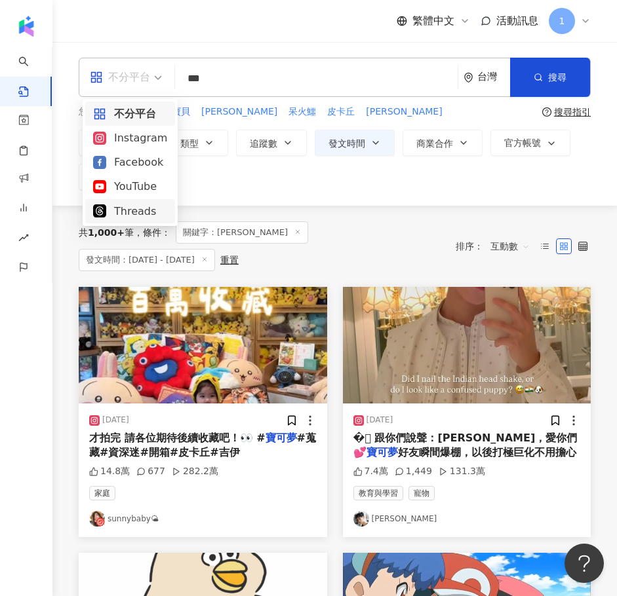
click at [134, 216] on div "Threads" at bounding box center [130, 211] width 74 height 16
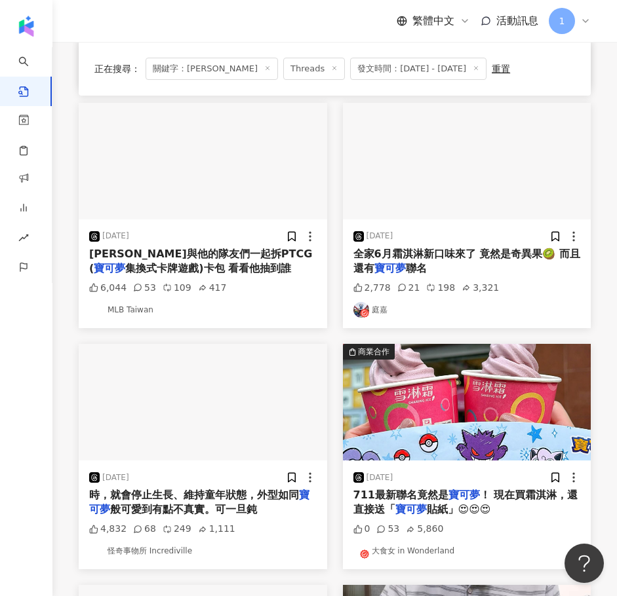
scroll to position [824, 0]
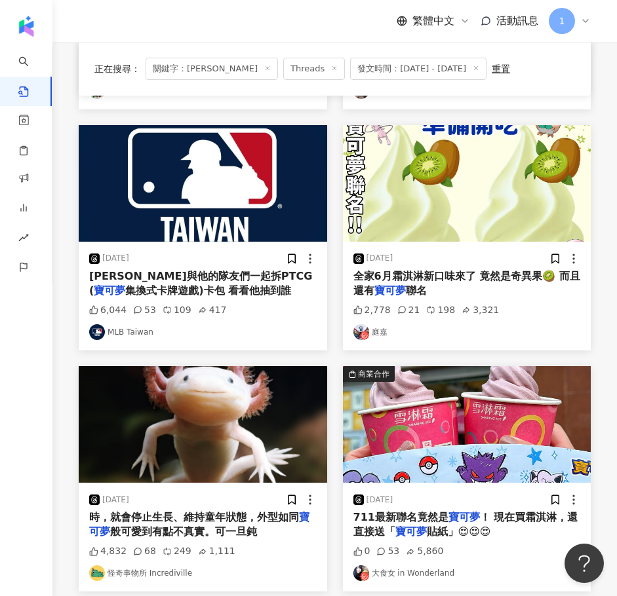
click at [372, 331] on link "庭嘉" at bounding box center [466, 332] width 227 height 16
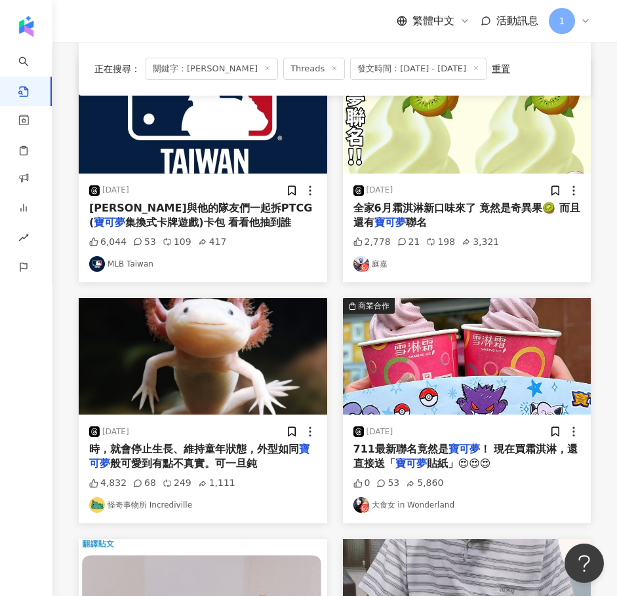
scroll to position [955, 0]
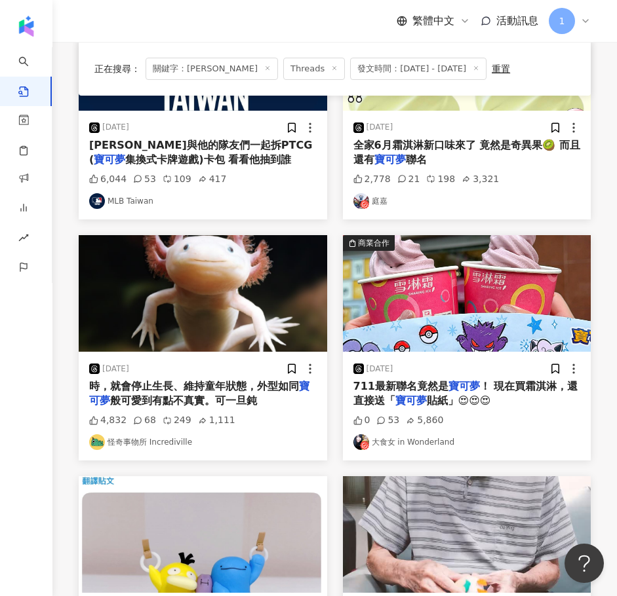
click at [152, 443] on link "怪奇事物所 Incrediville" at bounding box center [202, 442] width 227 height 16
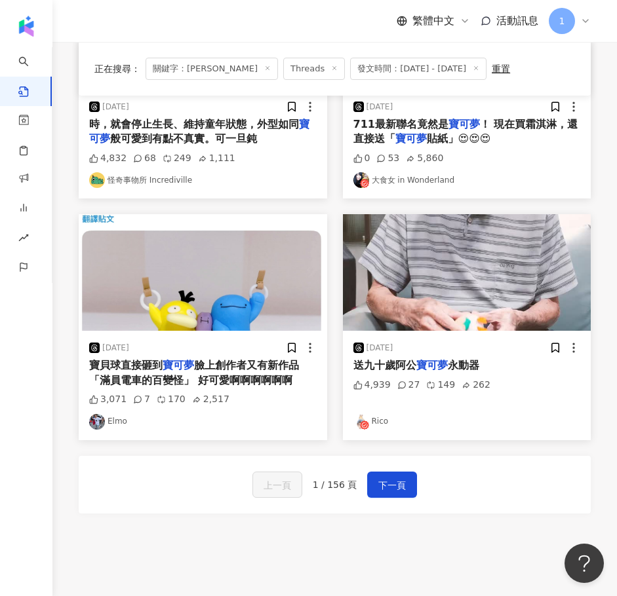
scroll to position [1152, 0]
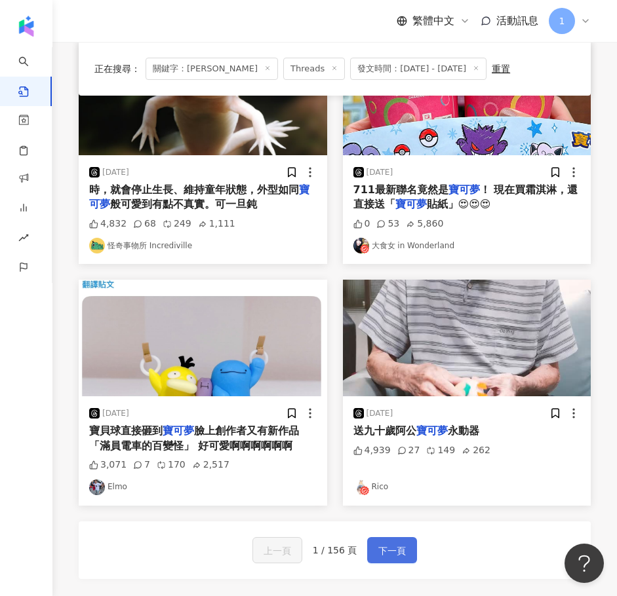
click at [388, 552] on span "下一頁" at bounding box center [392, 551] width 28 height 16
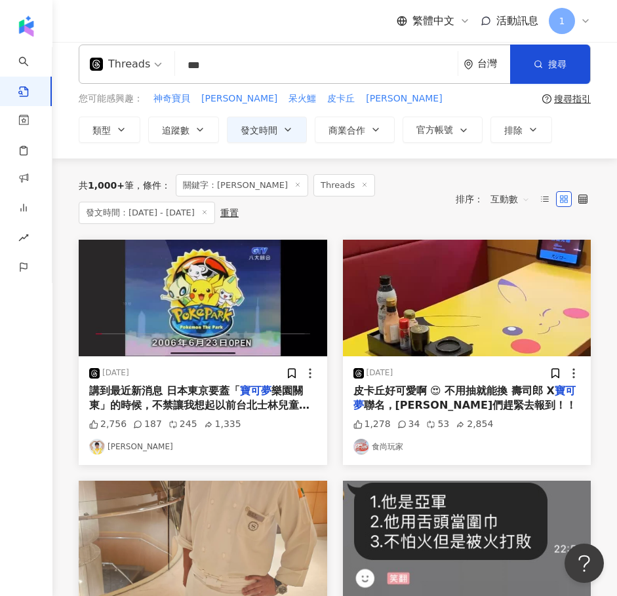
scroll to position [0, 0]
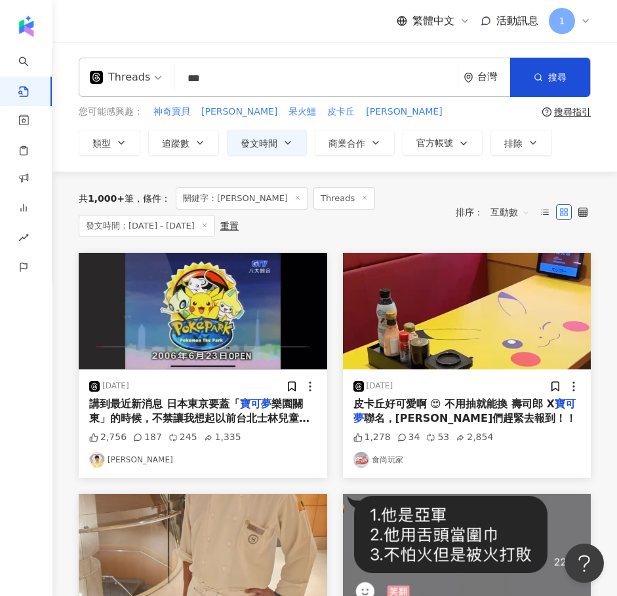
click at [225, 79] on input "***" at bounding box center [316, 78] width 272 height 28
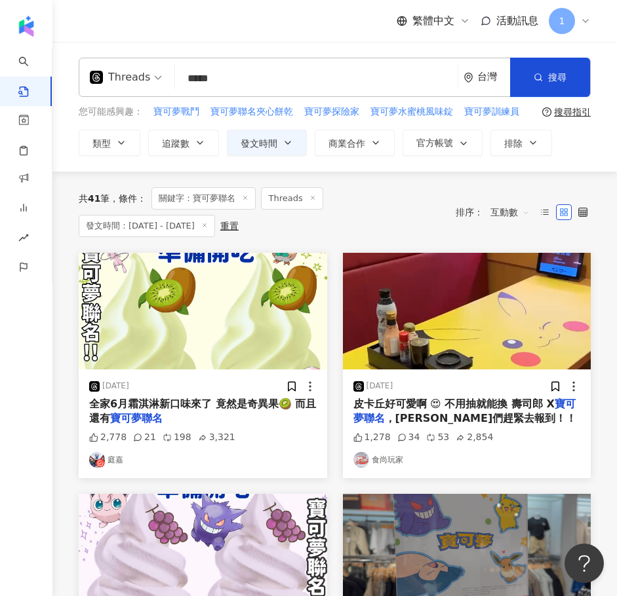
click at [133, 90] on span at bounding box center [126, 77] width 72 height 38
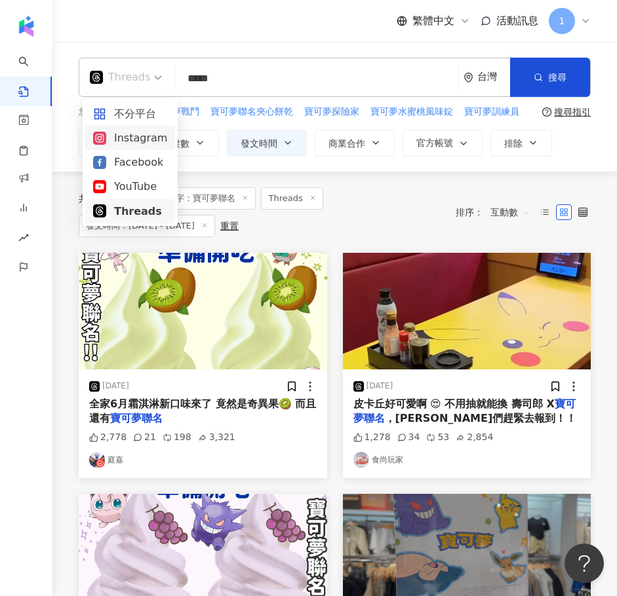
click at [131, 140] on div "Instagram" at bounding box center [130, 138] width 74 height 16
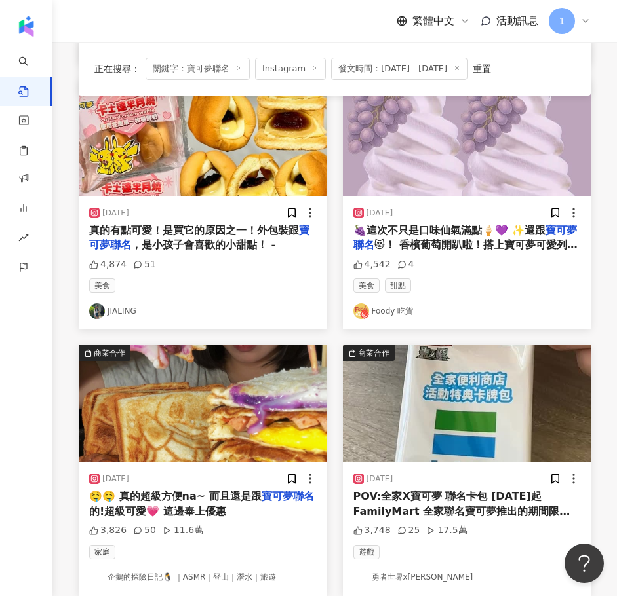
scroll to position [1441, 0]
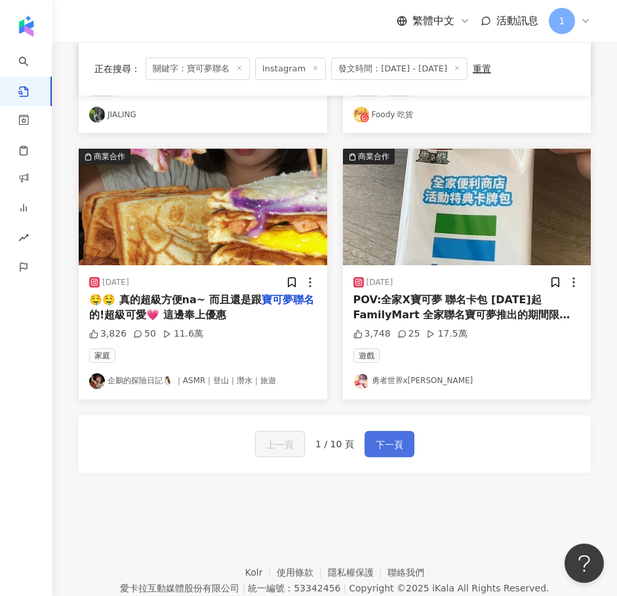
click at [404, 435] on button "下一頁" at bounding box center [389, 444] width 50 height 26
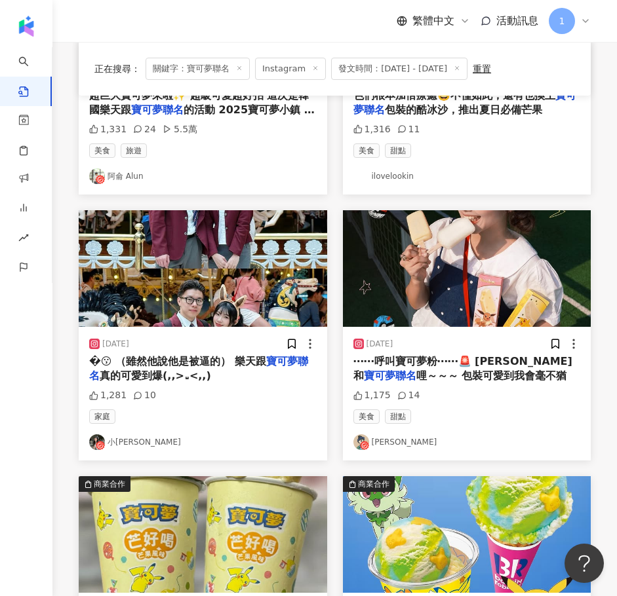
scroll to position [1048, 0]
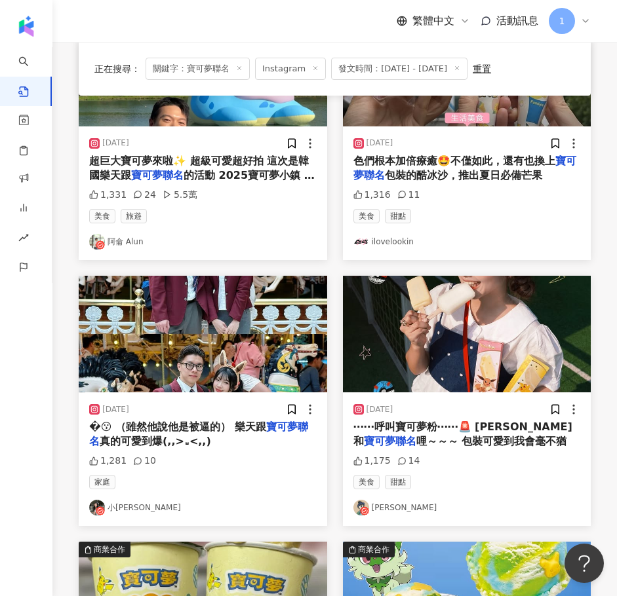
click at [369, 509] on link "姿佑" at bounding box center [466, 508] width 227 height 16
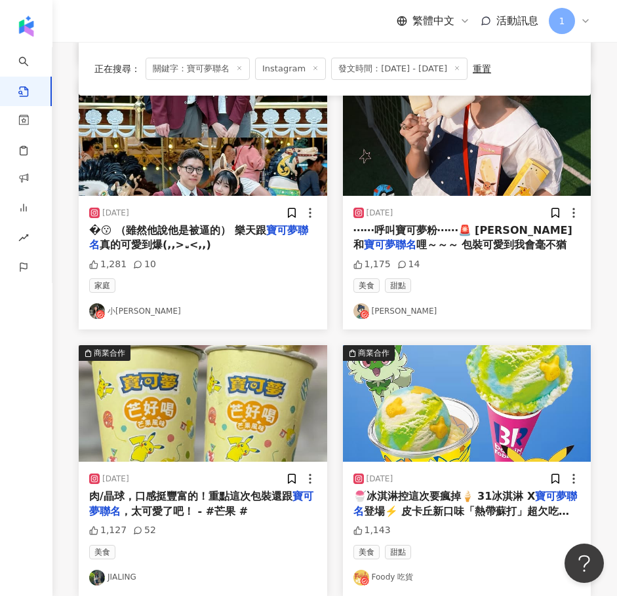
scroll to position [1497, 0]
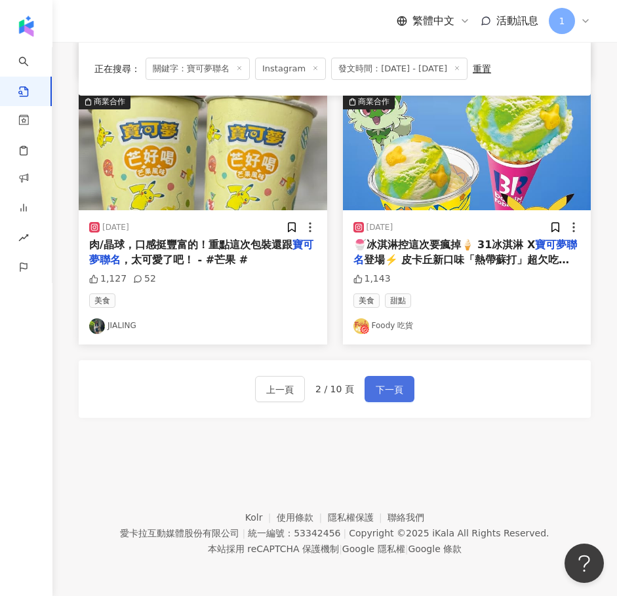
click at [396, 389] on span "下一頁" at bounding box center [389, 390] width 28 height 16
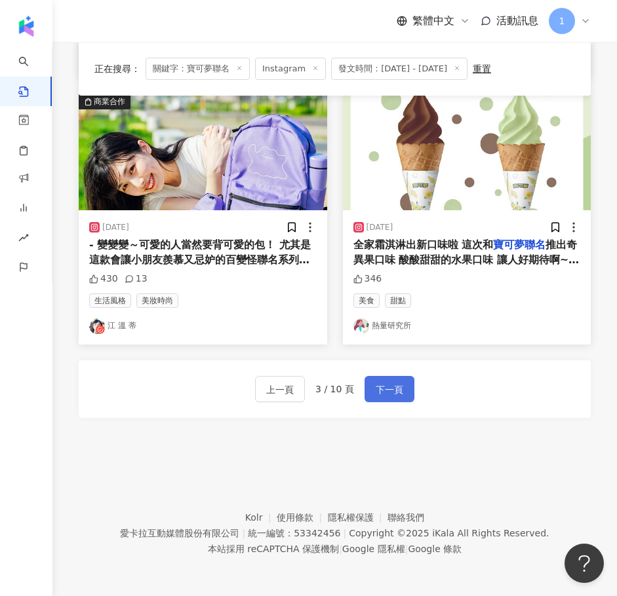
click at [382, 379] on button "下一頁" at bounding box center [389, 389] width 50 height 26
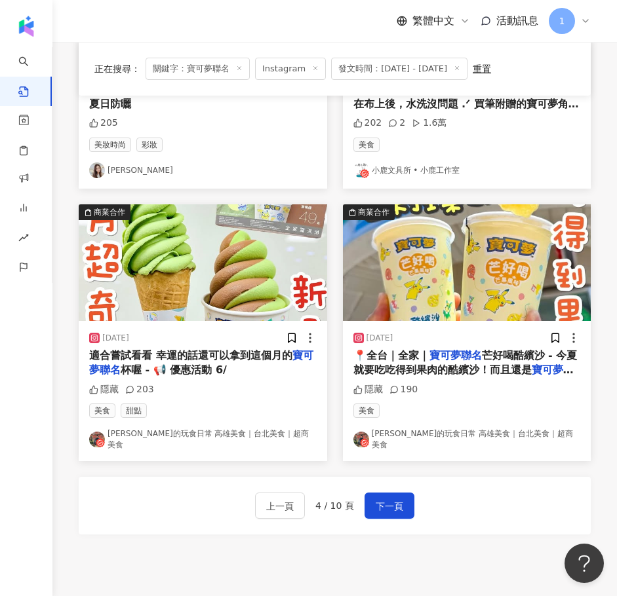
scroll to position [1502, 0]
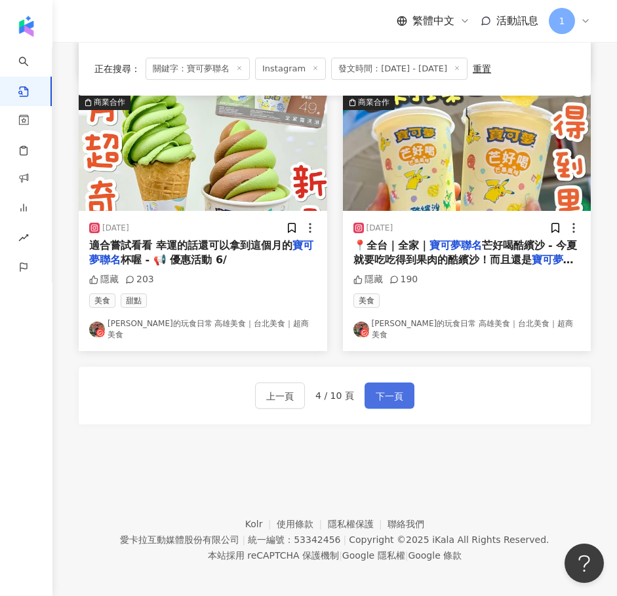
click at [397, 396] on span "下一頁" at bounding box center [389, 397] width 28 height 16
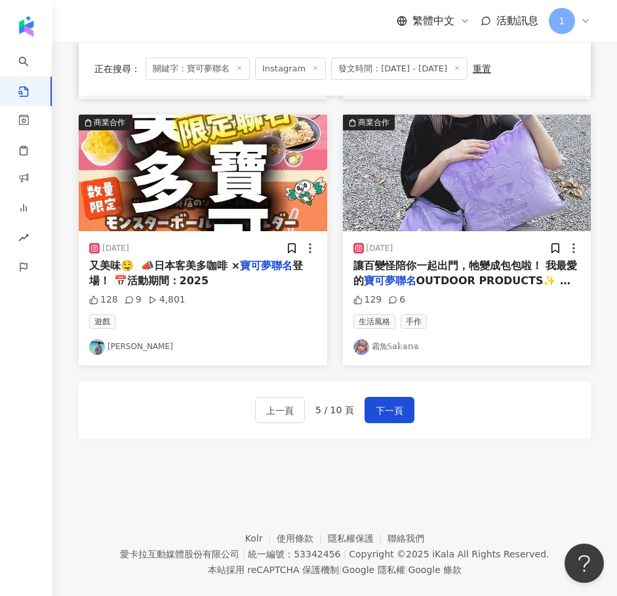
scroll to position [1497, 0]
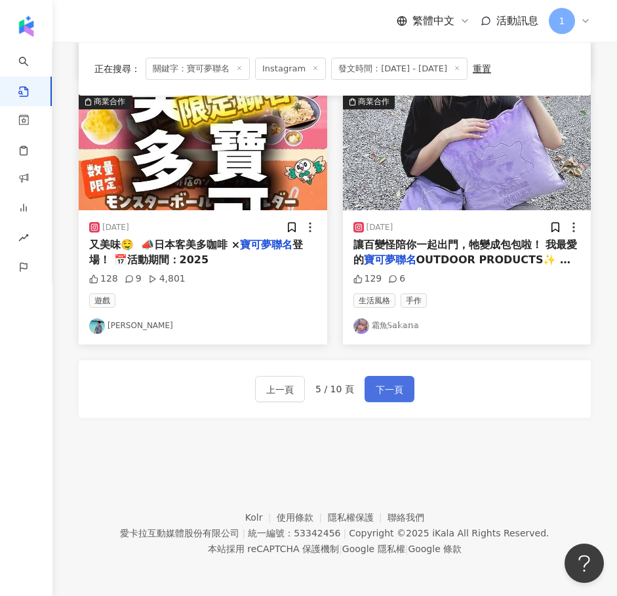
click at [389, 382] on span "下一頁" at bounding box center [389, 390] width 28 height 16
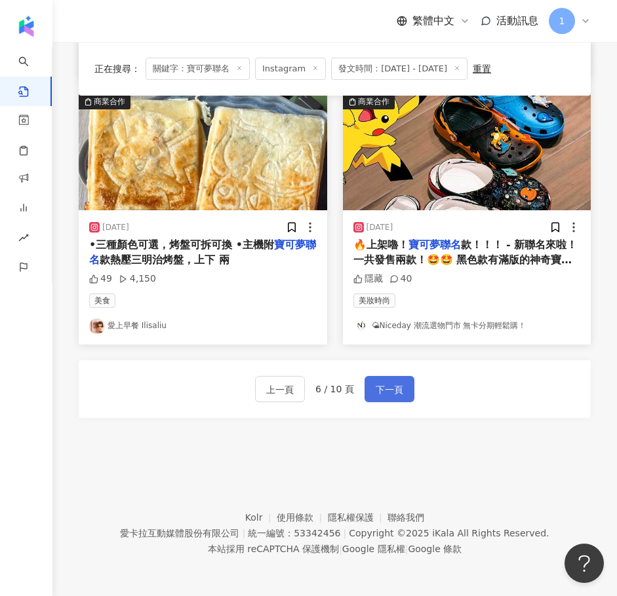
click at [405, 391] on button "下一頁" at bounding box center [389, 389] width 50 height 26
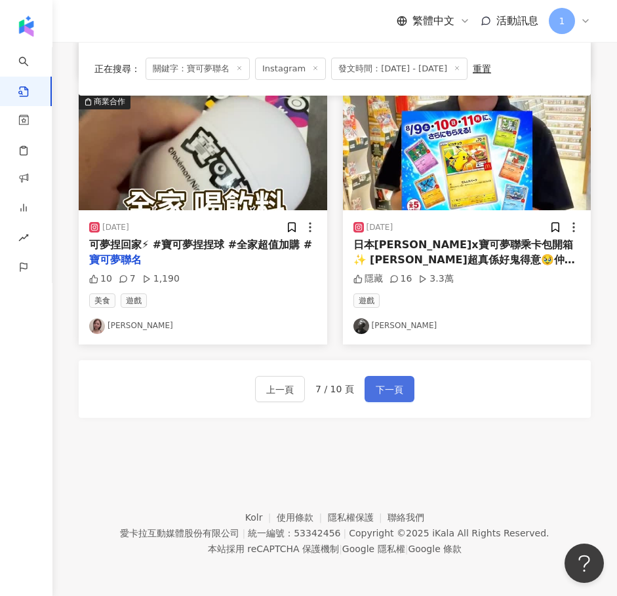
click at [385, 385] on span "下一頁" at bounding box center [389, 390] width 28 height 16
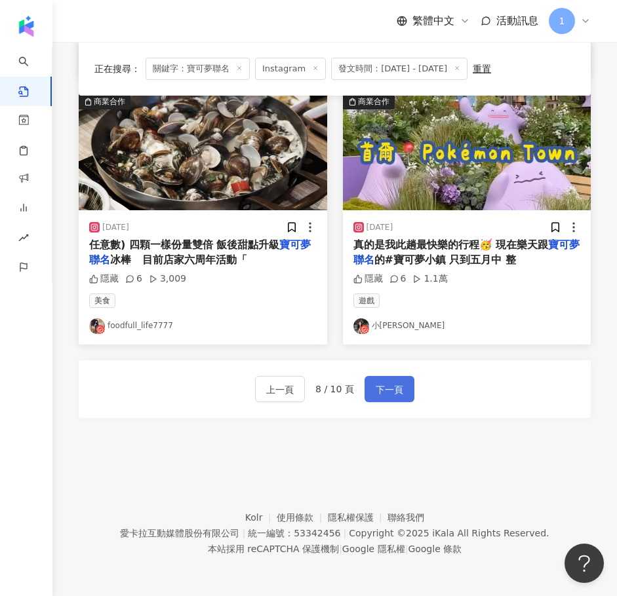
click at [376, 391] on span "下一頁" at bounding box center [389, 390] width 28 height 16
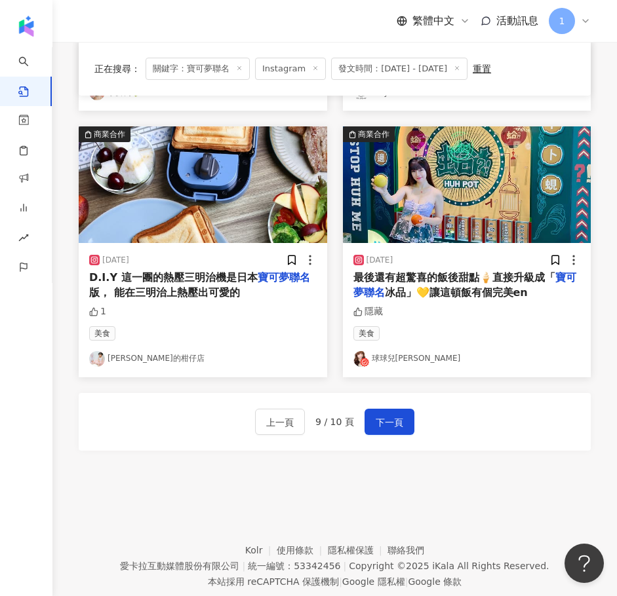
scroll to position [1431, 0]
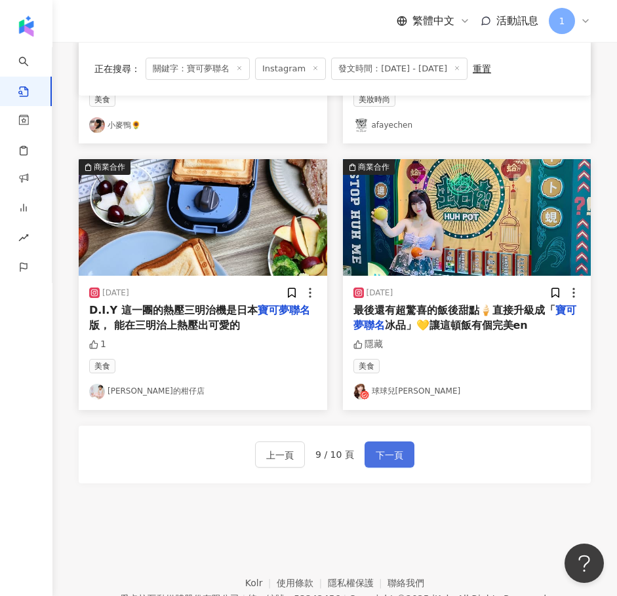
click at [391, 453] on span "下一頁" at bounding box center [389, 456] width 28 height 16
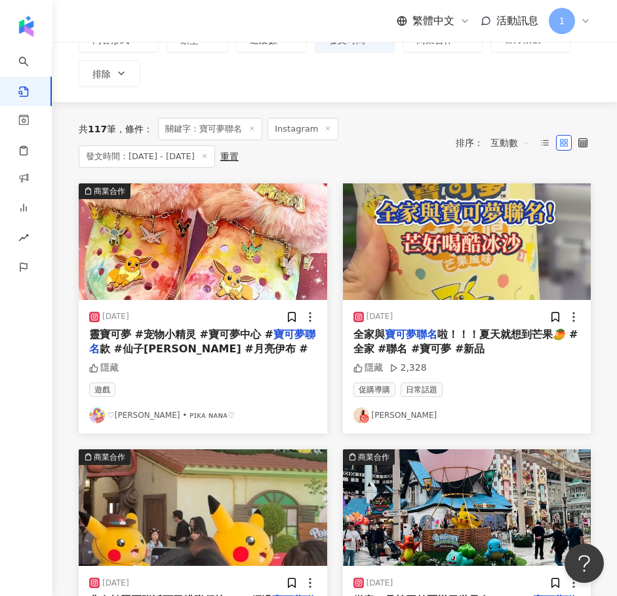
scroll to position [0, 0]
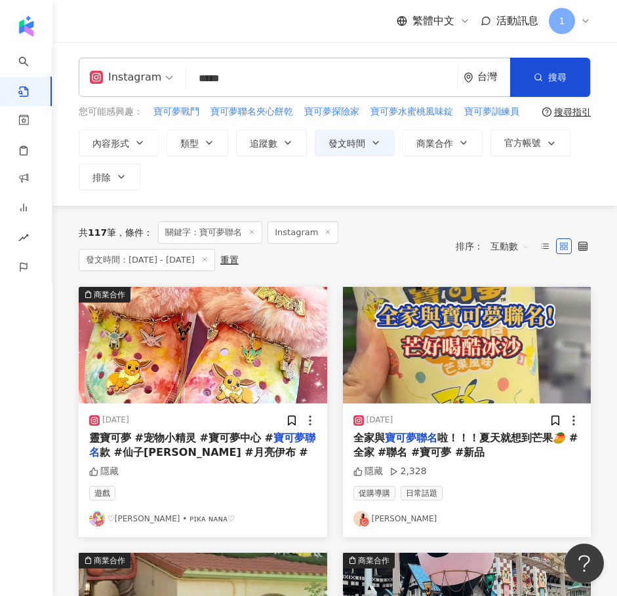
click at [328, 88] on input "*****" at bounding box center [321, 78] width 261 height 28
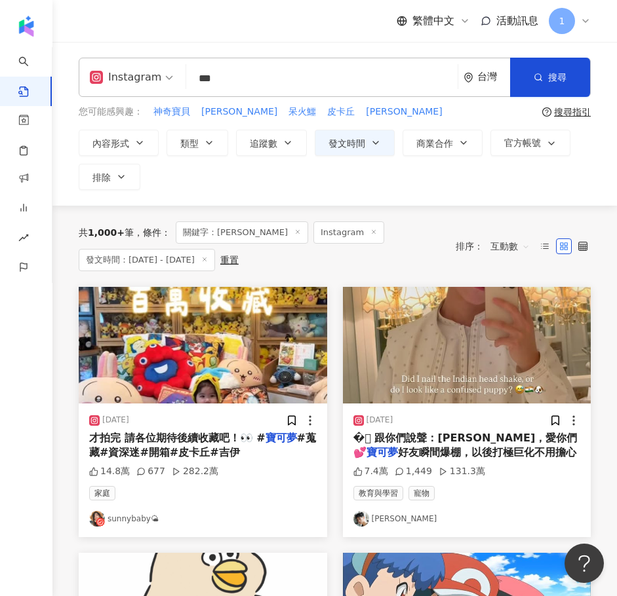
drag, startPoint x: 288, startPoint y: 83, endPoint x: 223, endPoint y: 72, distance: 65.7
click at [206, 80] on input "***" at bounding box center [321, 78] width 261 height 28
click at [259, 73] on input "***" at bounding box center [321, 78] width 261 height 28
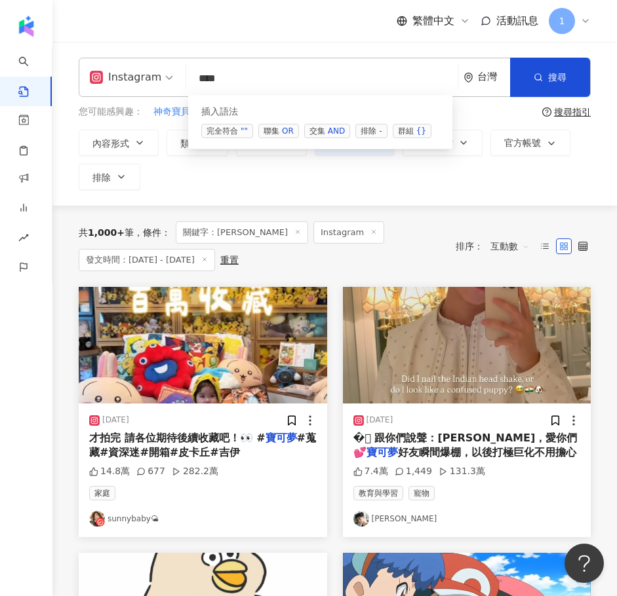
click at [332, 133] on div "AND" at bounding box center [336, 130] width 17 height 13
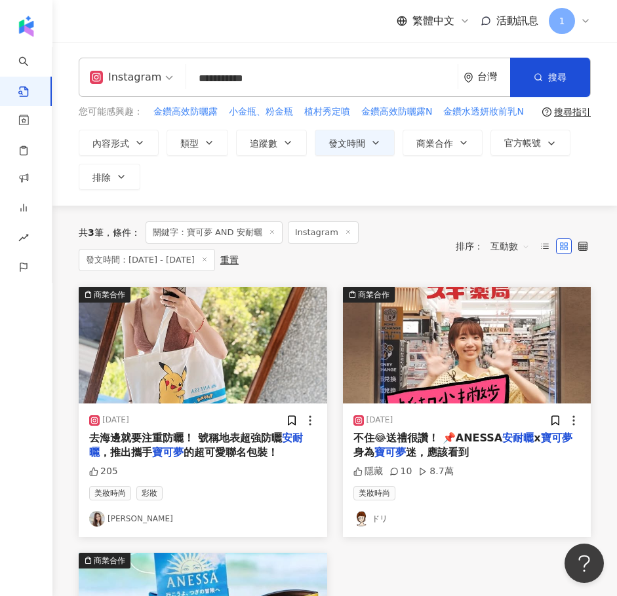
click at [432, 448] on span "迷，應該看到" at bounding box center [437, 452] width 63 height 12
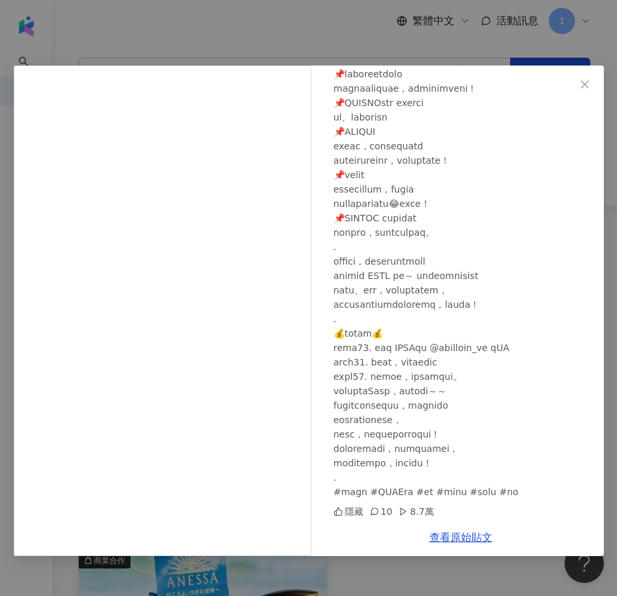
scroll to position [155, 0]
click at [389, 43] on div "ドリ 2025/7/30 隱藏 10 8.7萬 查看原始貼文" at bounding box center [308, 298] width 617 height 596
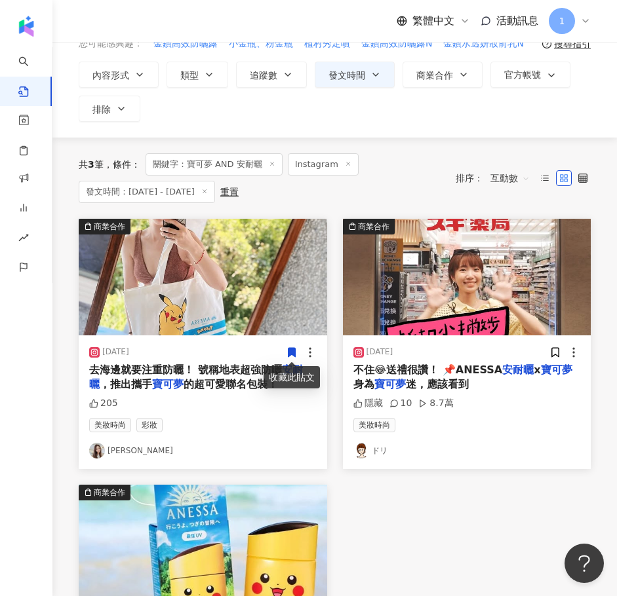
scroll to position [0, 0]
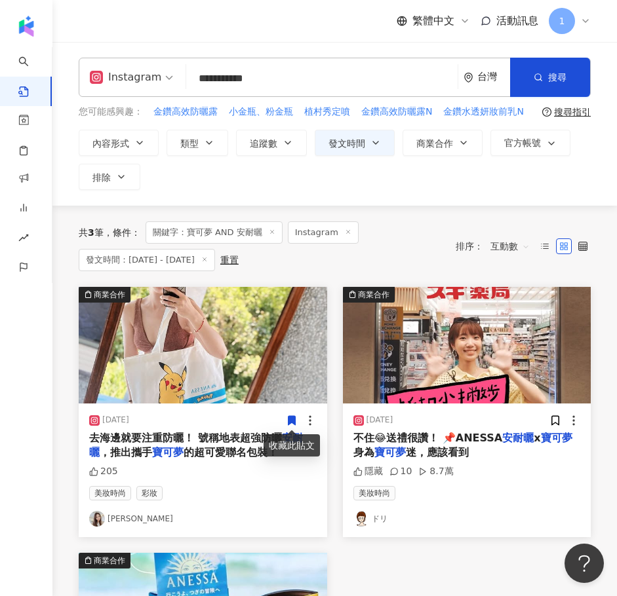
drag, startPoint x: 286, startPoint y: 79, endPoint x: 235, endPoint y: 77, distance: 50.5
click at [235, 77] on input "**********" at bounding box center [321, 78] width 261 height 28
type input "***"
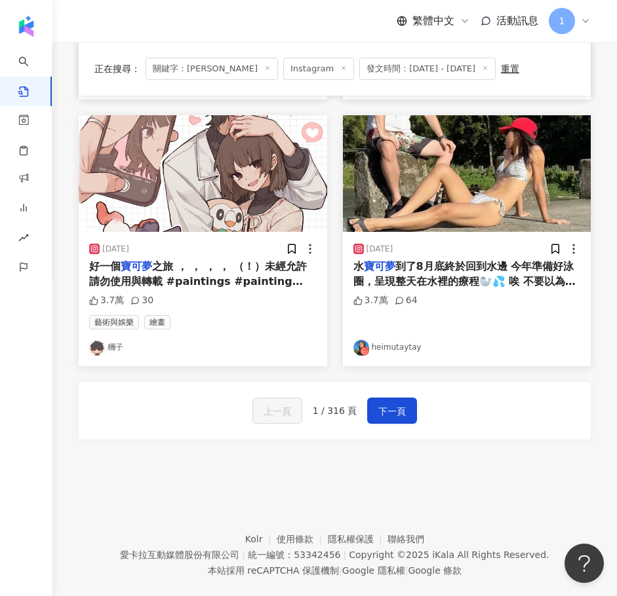
scroll to position [1479, 0]
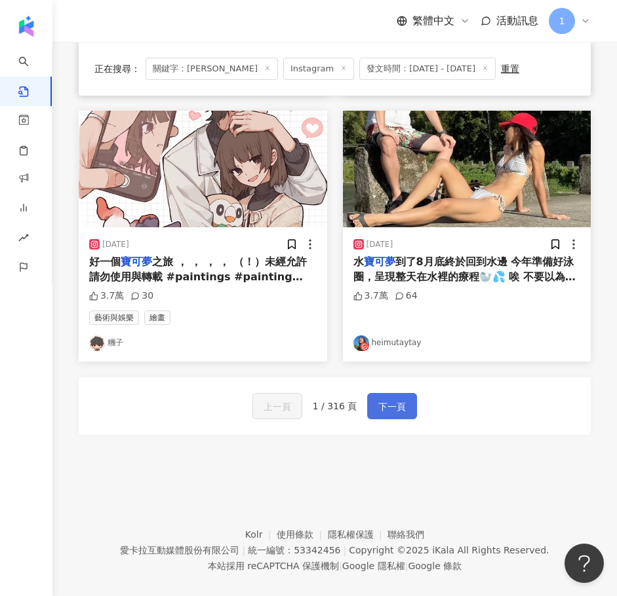
click at [378, 406] on span "下一頁" at bounding box center [392, 407] width 28 height 16
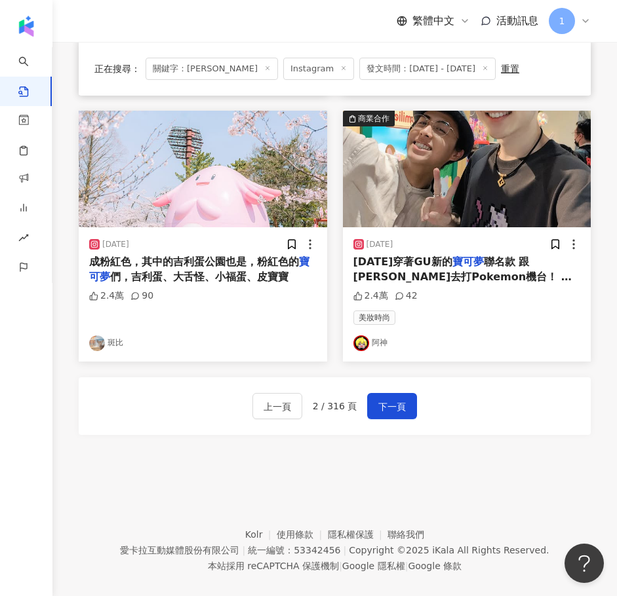
click at [335, 409] on span "2 / 316 頁" at bounding box center [335, 406] width 45 height 10
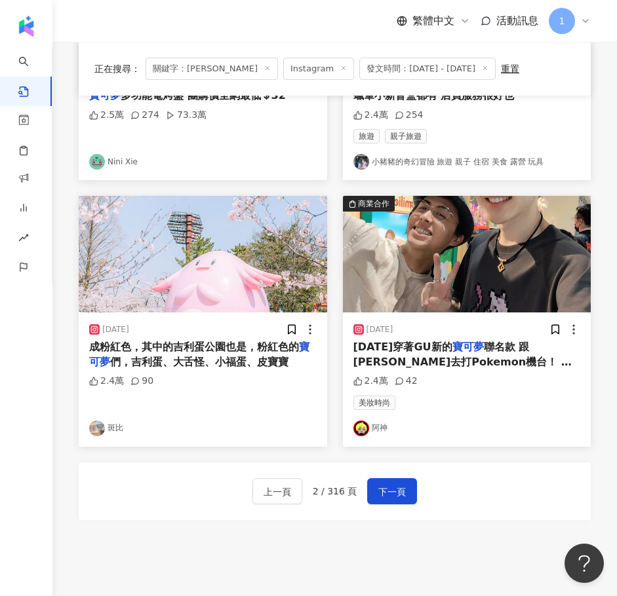
scroll to position [1283, 0]
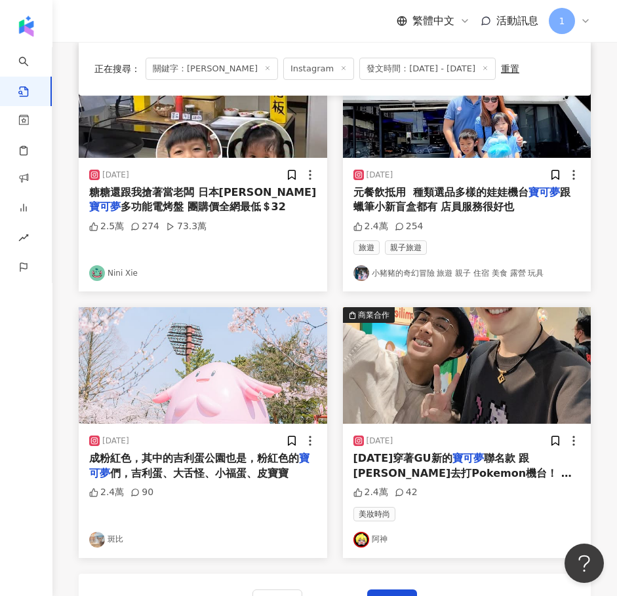
click at [130, 275] on link "Nini Xie" at bounding box center [202, 273] width 227 height 16
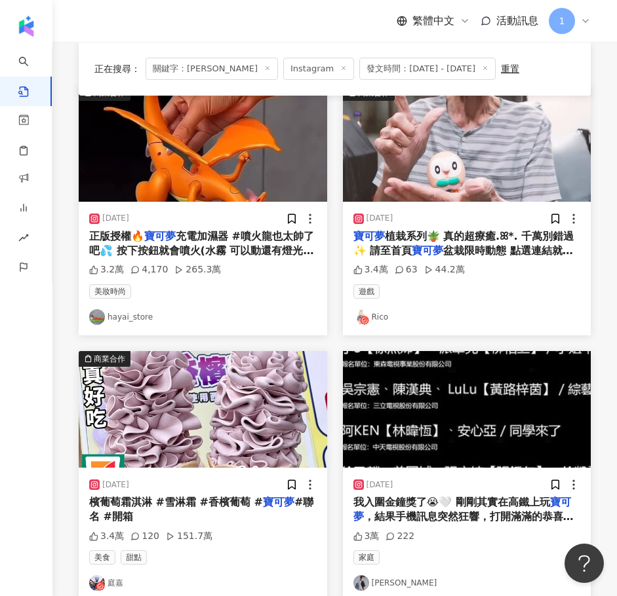
scroll to position [169, 0]
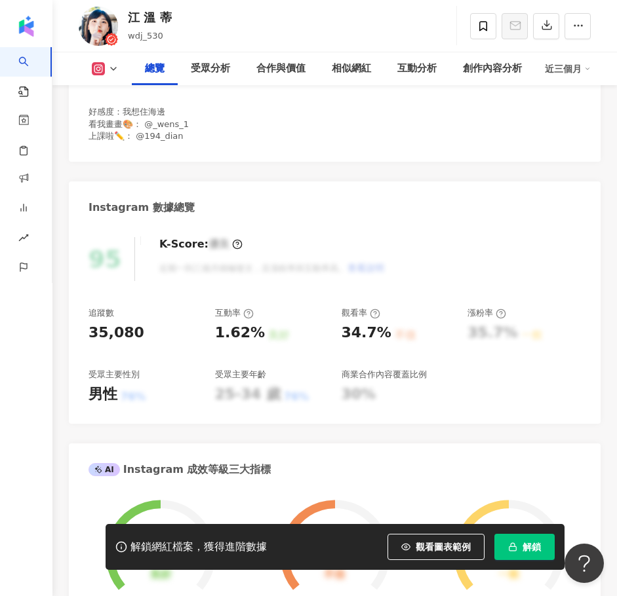
scroll to position [393, 0]
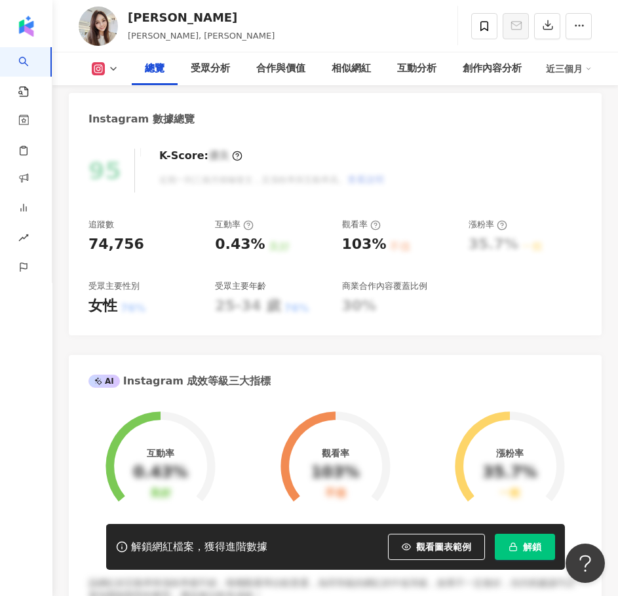
scroll to position [197, 0]
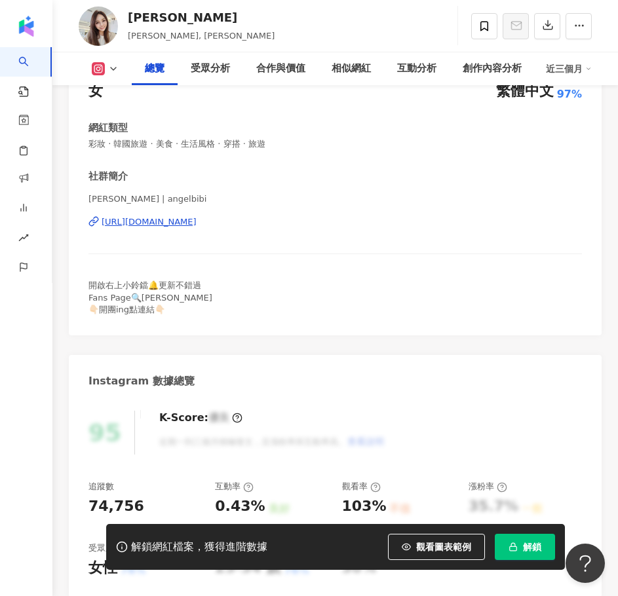
click at [197, 220] on div "https://www.instagram.com/angelbibi/" at bounding box center [149, 222] width 95 height 12
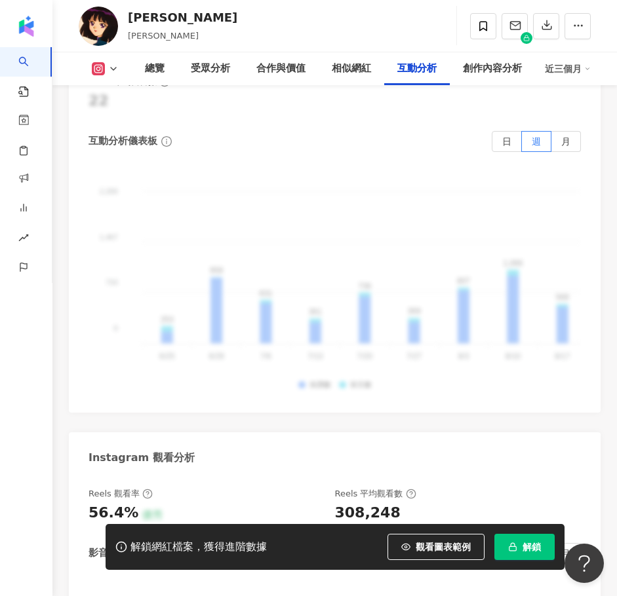
scroll to position [4345, 0]
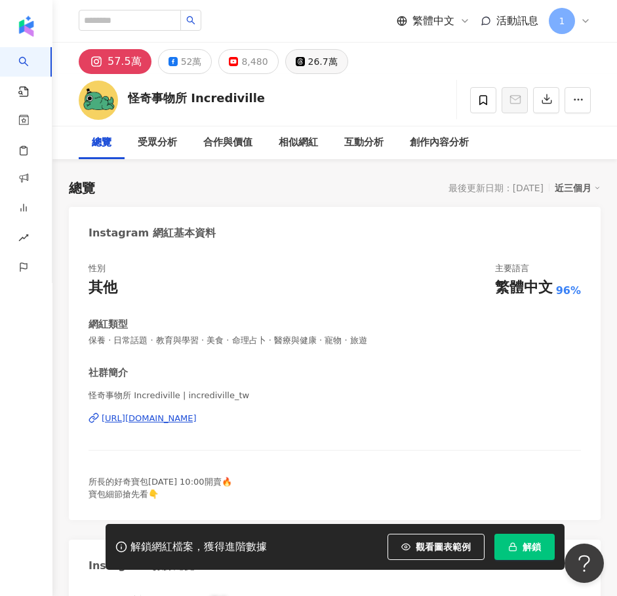
drag, startPoint x: 312, startPoint y: 58, endPoint x: 333, endPoint y: 67, distance: 23.2
click at [312, 58] on div "26.7萬" at bounding box center [322, 61] width 29 height 18
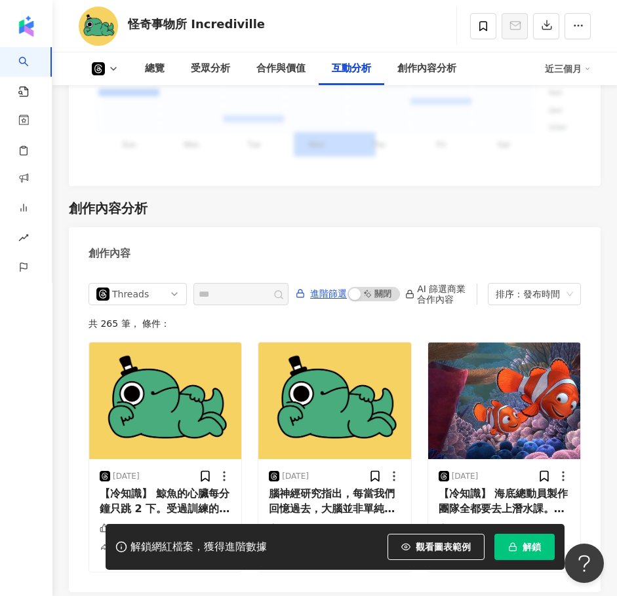
scroll to position [3475, 0]
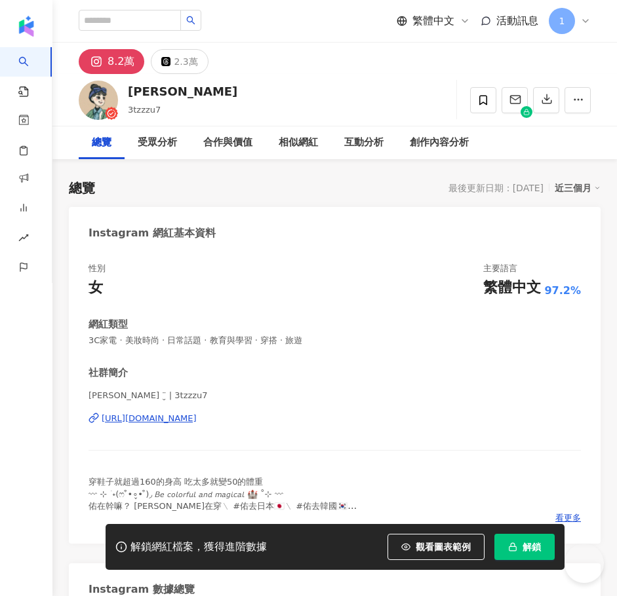
click at [183, 420] on div "[URL][DOMAIN_NAME]" at bounding box center [149, 419] width 95 height 12
click at [133, 20] on input "search" at bounding box center [130, 20] width 102 height 21
type input "**"
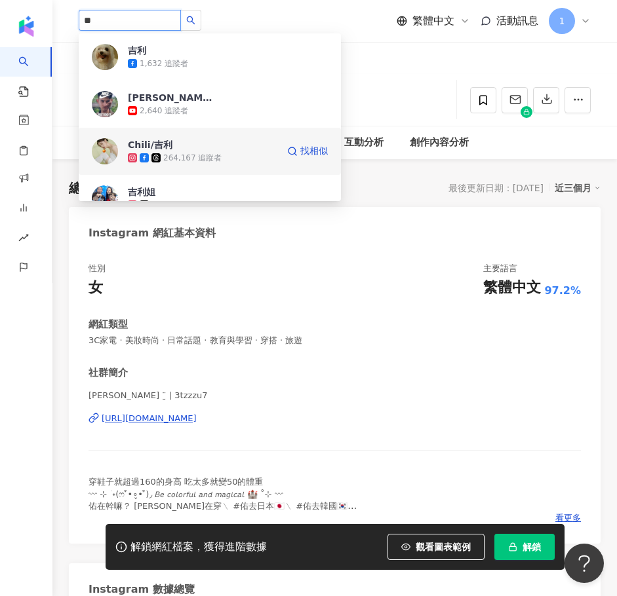
click at [174, 148] on span "Chili/吉利" at bounding box center [170, 144] width 85 height 13
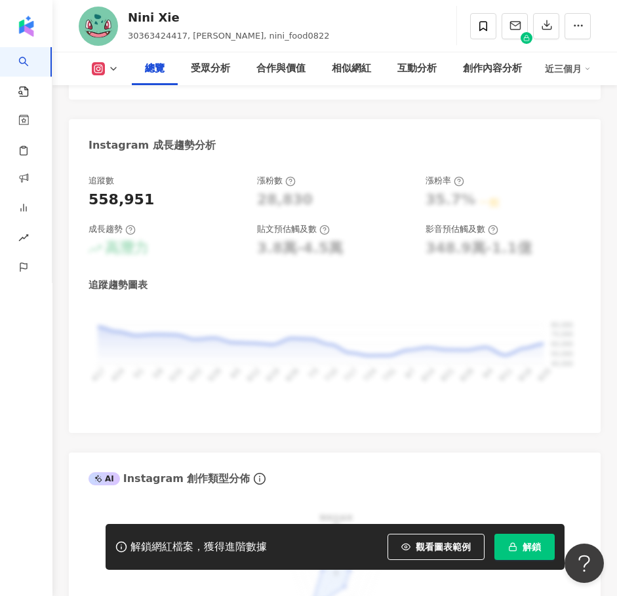
scroll to position [1179, 0]
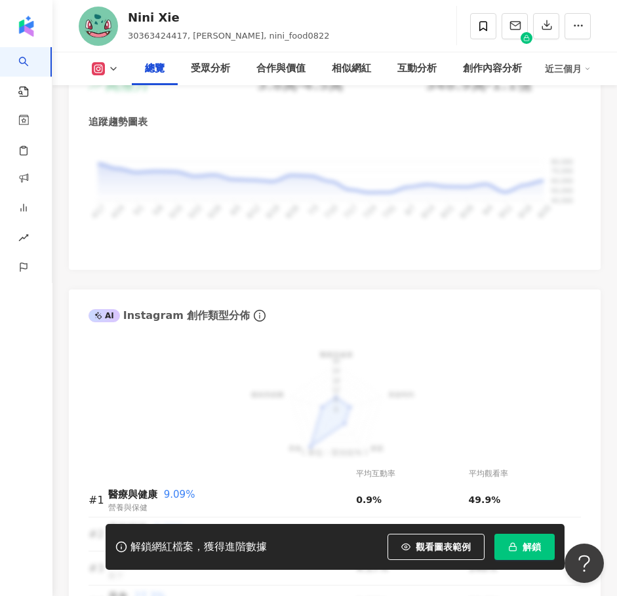
click at [525, 543] on span "解鎖" at bounding box center [531, 547] width 18 height 10
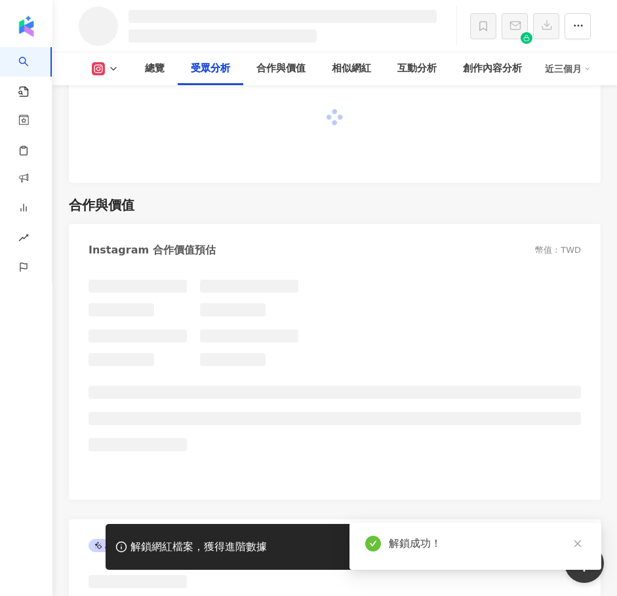
scroll to position [2122, 0]
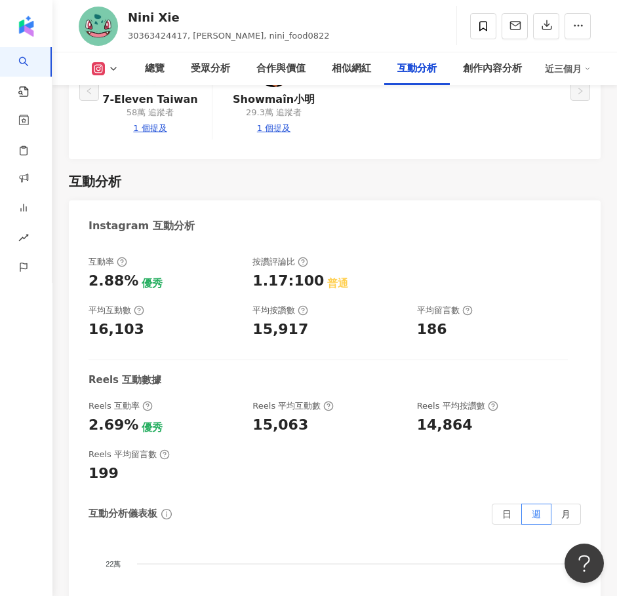
scroll to position [3935, 0]
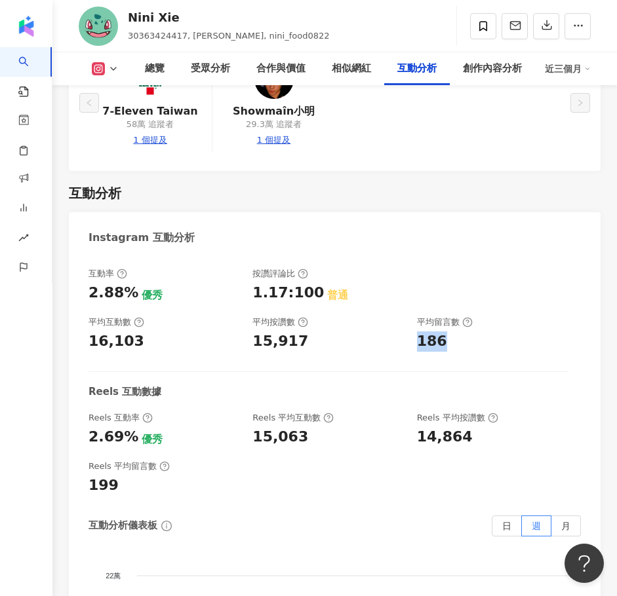
drag, startPoint x: 445, startPoint y: 286, endPoint x: 417, endPoint y: 286, distance: 28.2
click at [417, 332] on div "186" at bounding box center [492, 342] width 151 height 20
click at [112, 412] on div "Reels 互動率" at bounding box center [120, 418] width 64 height 12
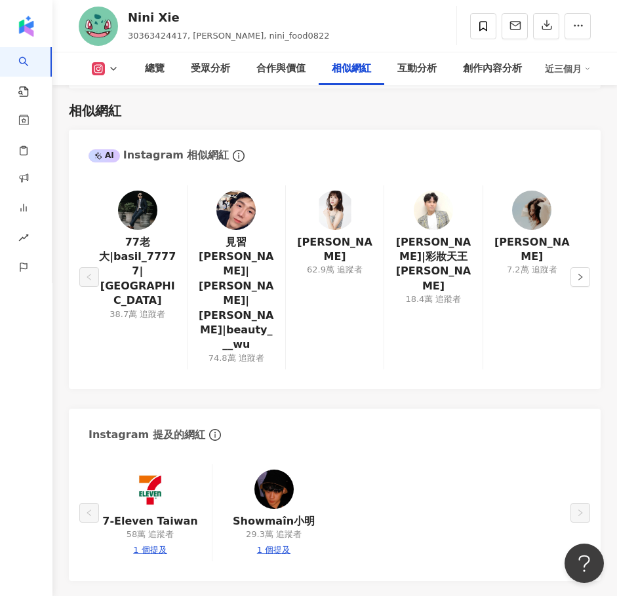
scroll to position [3410, 0]
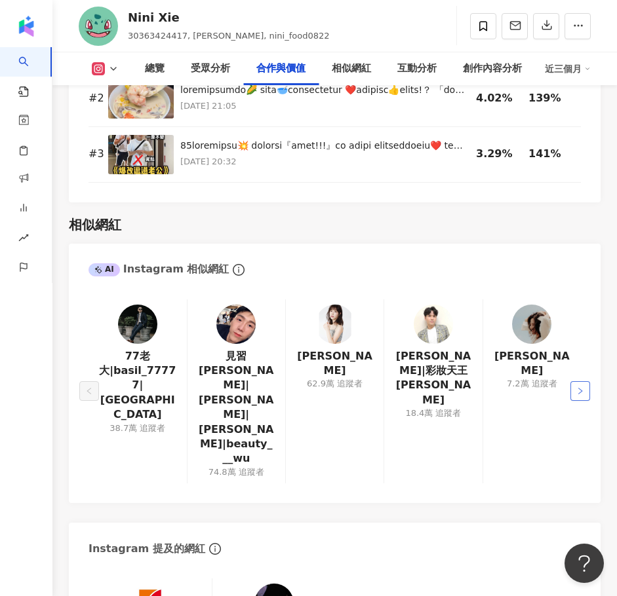
click at [579, 387] on icon "right" at bounding box center [580, 391] width 8 height 8
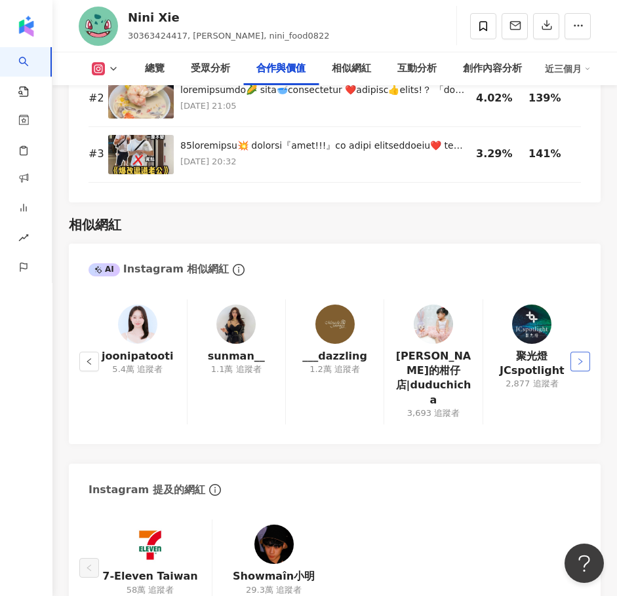
click at [575, 353] on button "button" at bounding box center [580, 362] width 20 height 20
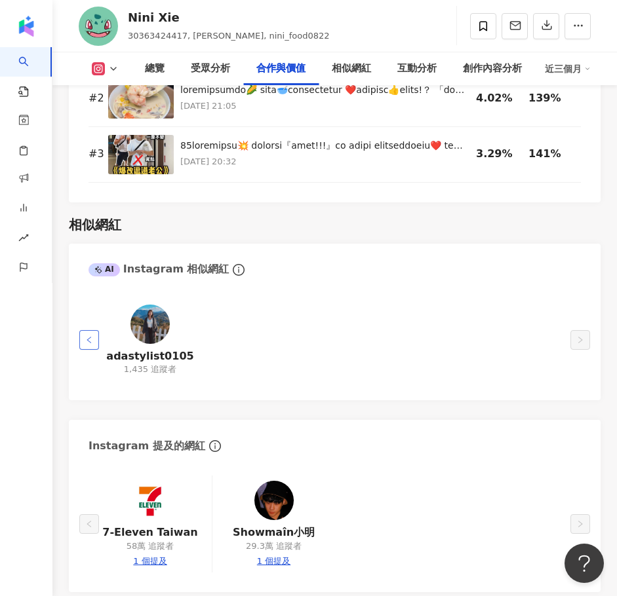
click at [85, 337] on icon "left" at bounding box center [89, 340] width 8 height 8
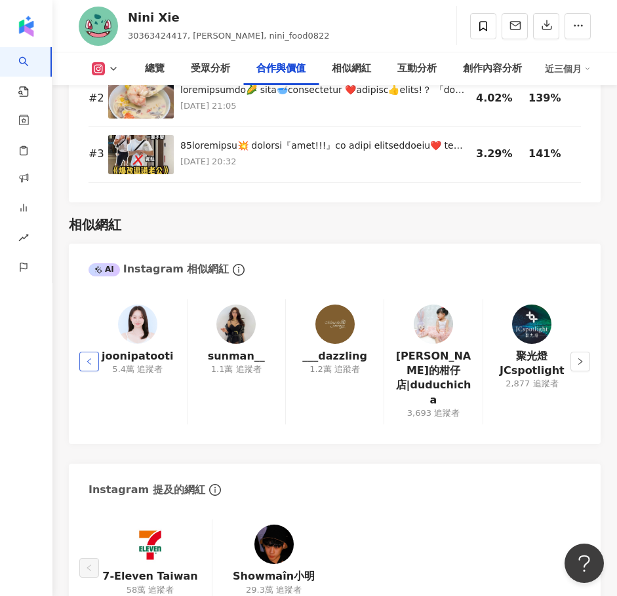
click at [90, 358] on icon "left" at bounding box center [89, 362] width 8 height 8
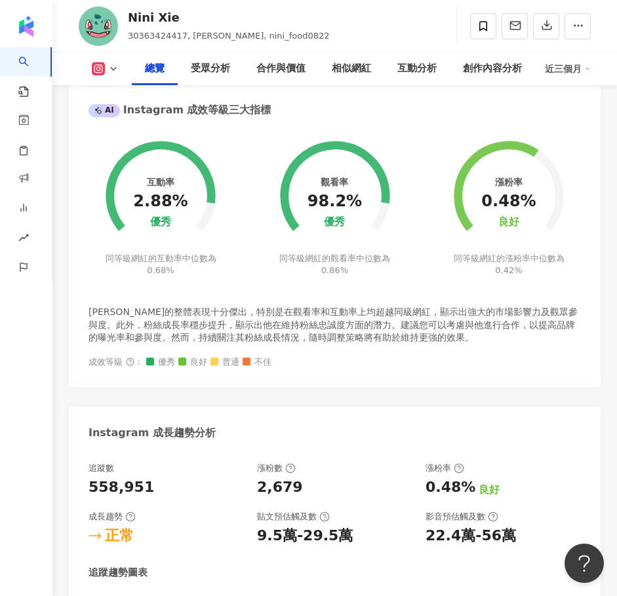
scroll to position [724, 0]
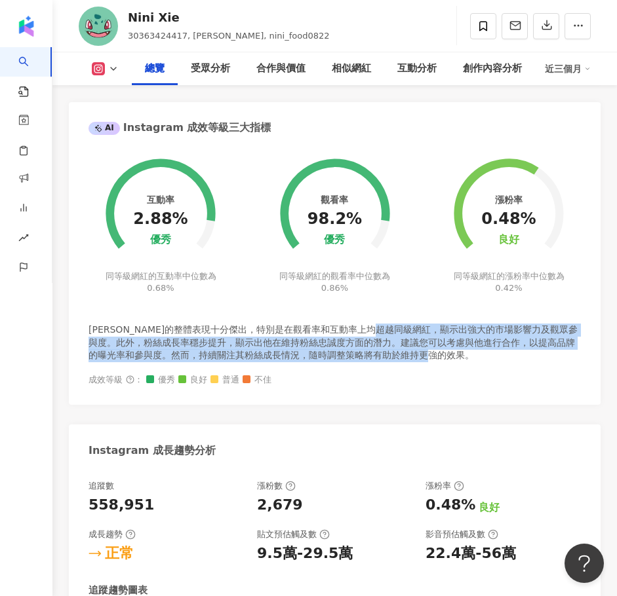
drag, startPoint x: 383, startPoint y: 330, endPoint x: 483, endPoint y: 358, distance: 104.0
click at [483, 358] on div "Nini Xie的整體表現十分傑出，特別是在觀看率和互動率上均超越同級網紅，顯示出強大的市場影響力及觀眾參與度。此外，粉絲成長率穩步提升，顯示出他在維持粉絲忠…" at bounding box center [334, 343] width 492 height 39
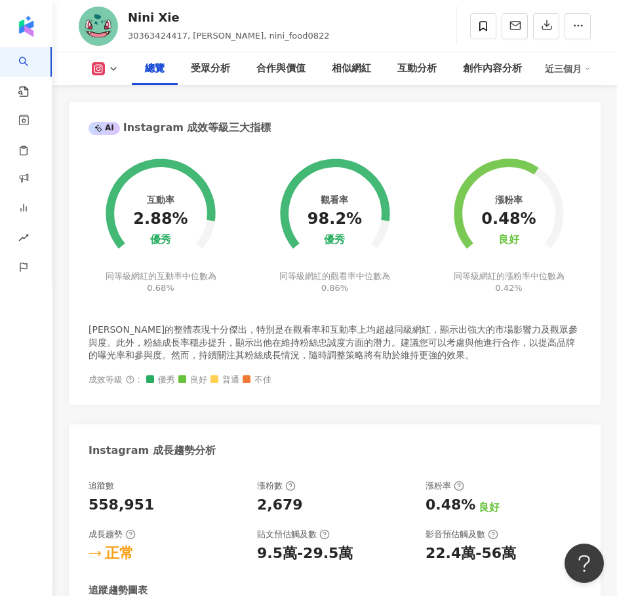
click at [476, 381] on div "成效等級 ： 優秀 良好 普通 不佳" at bounding box center [334, 380] width 492 height 10
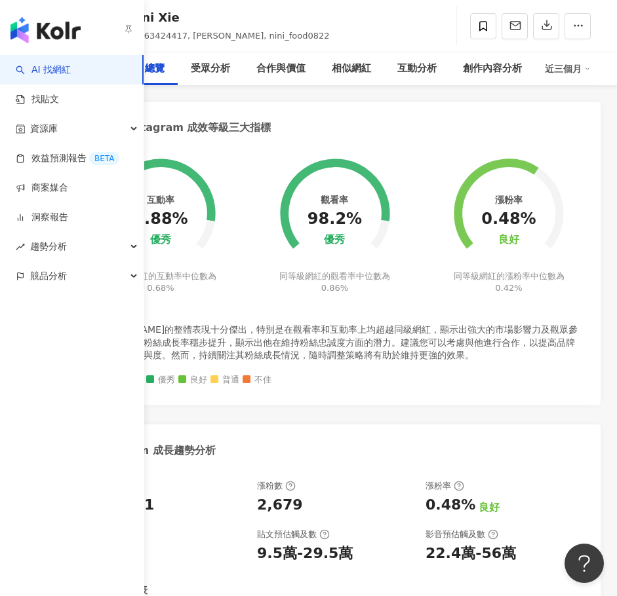
click at [61, 71] on link "AI 找網紅" at bounding box center [43, 70] width 55 height 13
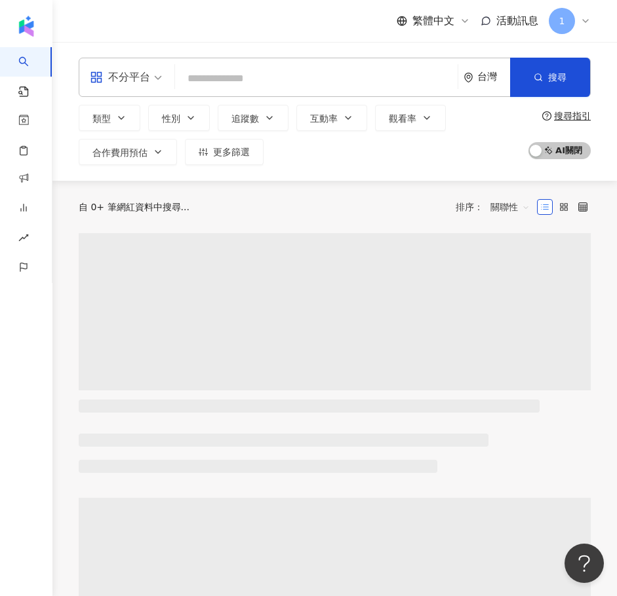
click at [240, 79] on input "search" at bounding box center [316, 78] width 272 height 25
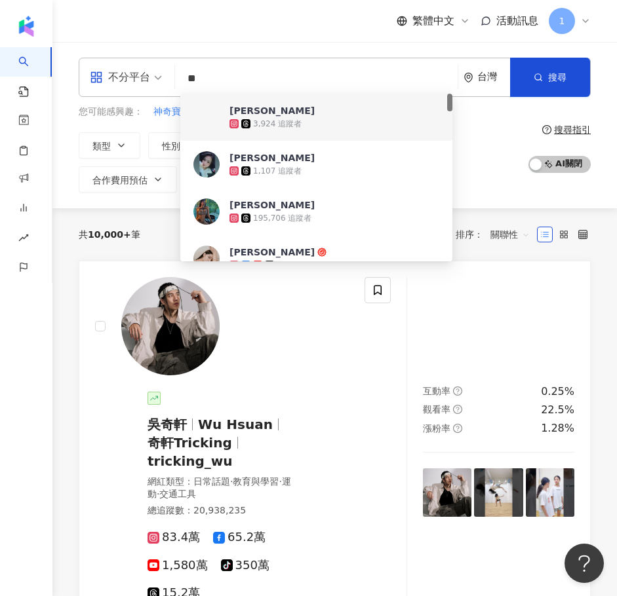
type input "**"
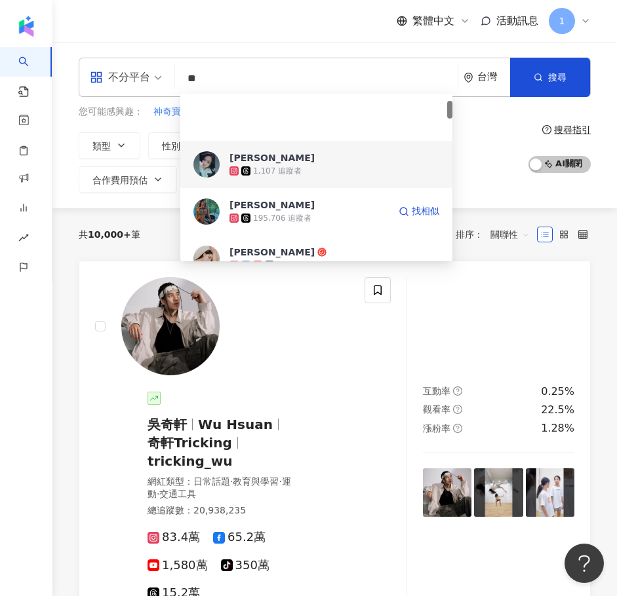
scroll to position [66, 0]
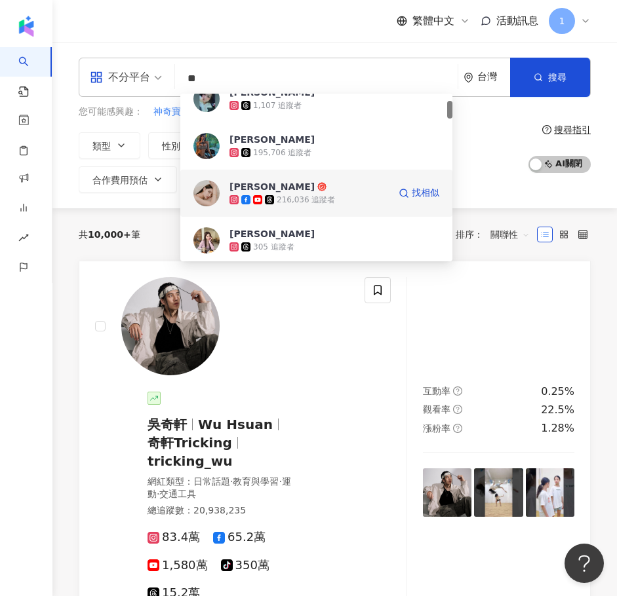
click at [324, 204] on div "216,036 追蹤者" at bounding box center [306, 200] width 58 height 11
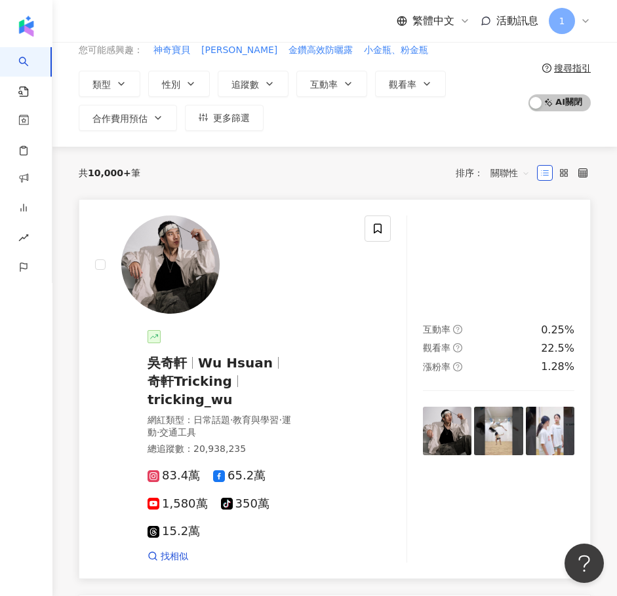
scroll to position [0, 0]
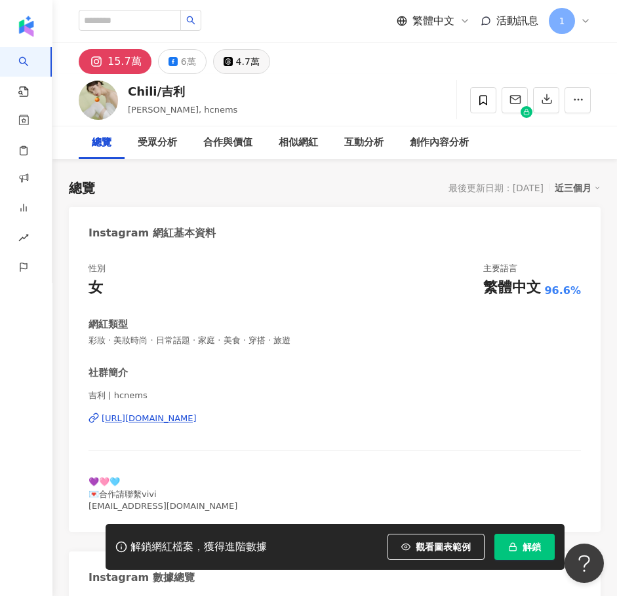
click at [236, 63] on div "4.7萬" at bounding box center [248, 61] width 24 height 18
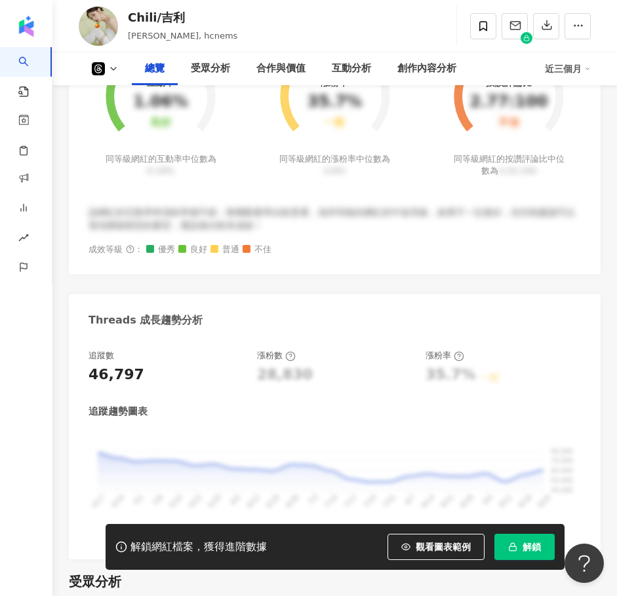
scroll to position [590, 0]
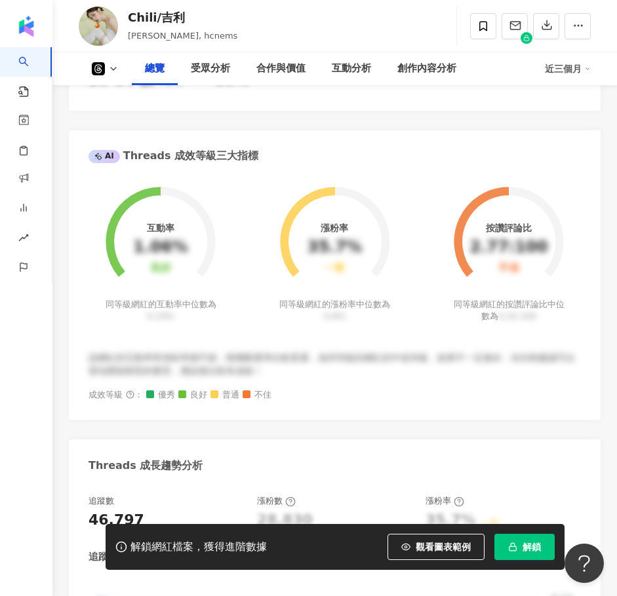
click at [117, 71] on icon at bounding box center [113, 69] width 10 height 10
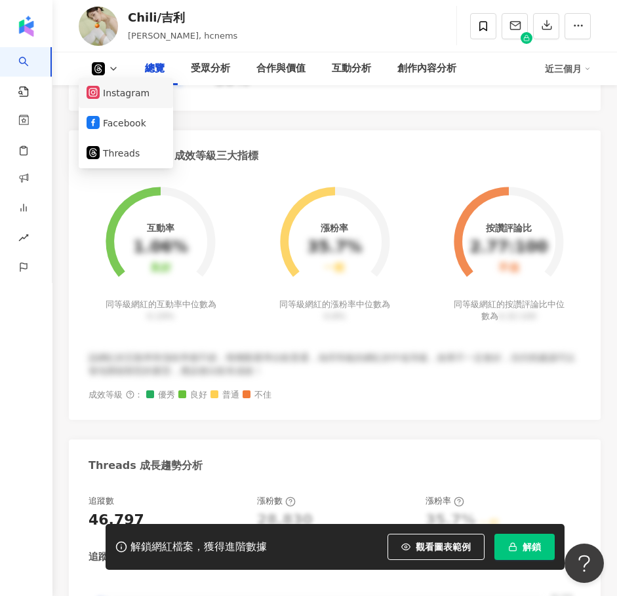
click at [129, 99] on button "Instagram" at bounding box center [125, 93] width 79 height 18
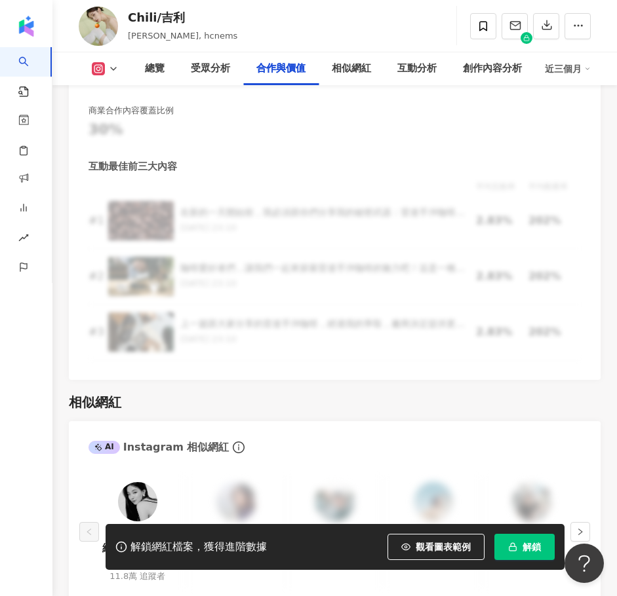
scroll to position [2911, 0]
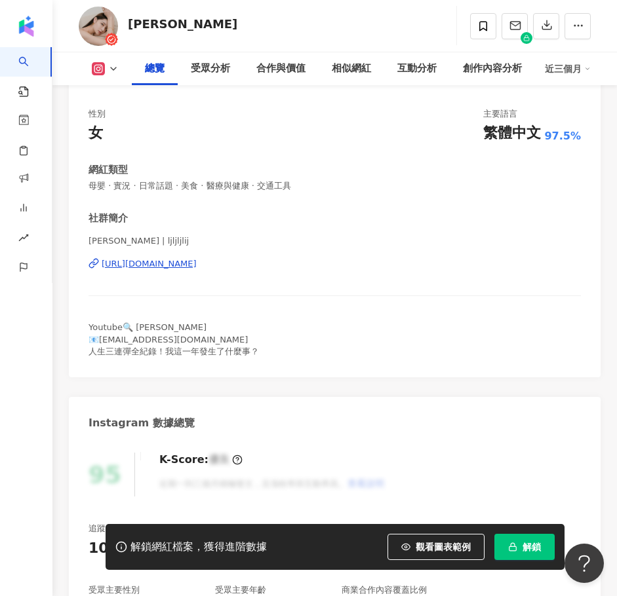
scroll to position [131, 0]
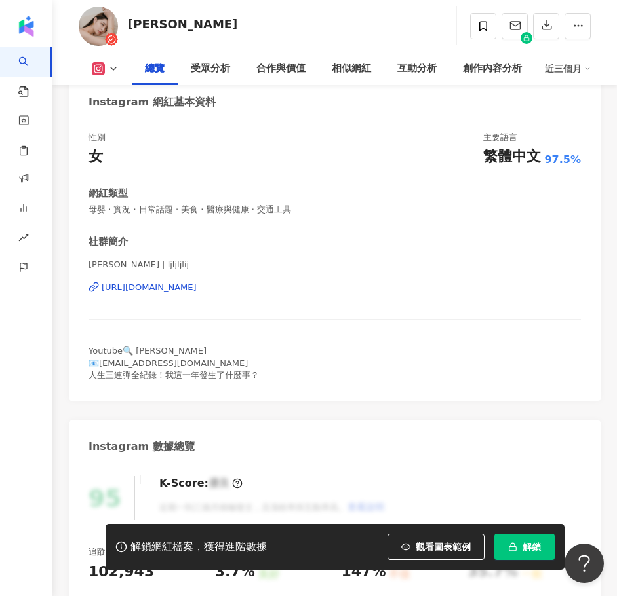
click at [185, 289] on div "https://www.instagram.com/ljljljlij/" at bounding box center [149, 288] width 95 height 12
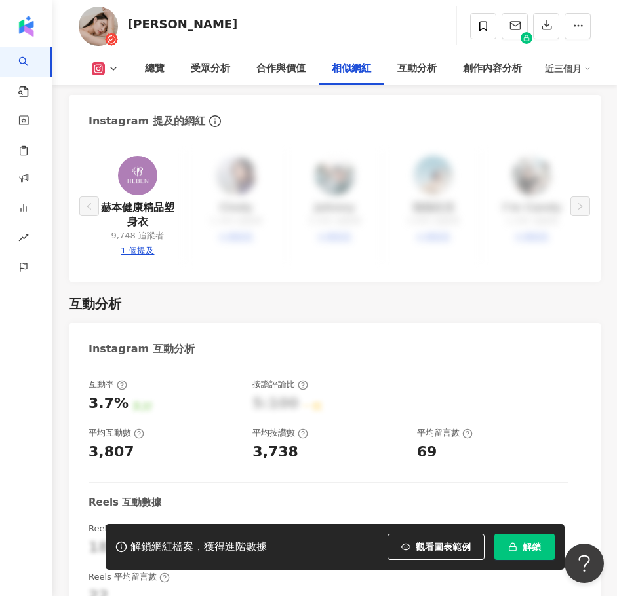
scroll to position [3604, 0]
